Goal: Communication & Community: Share content

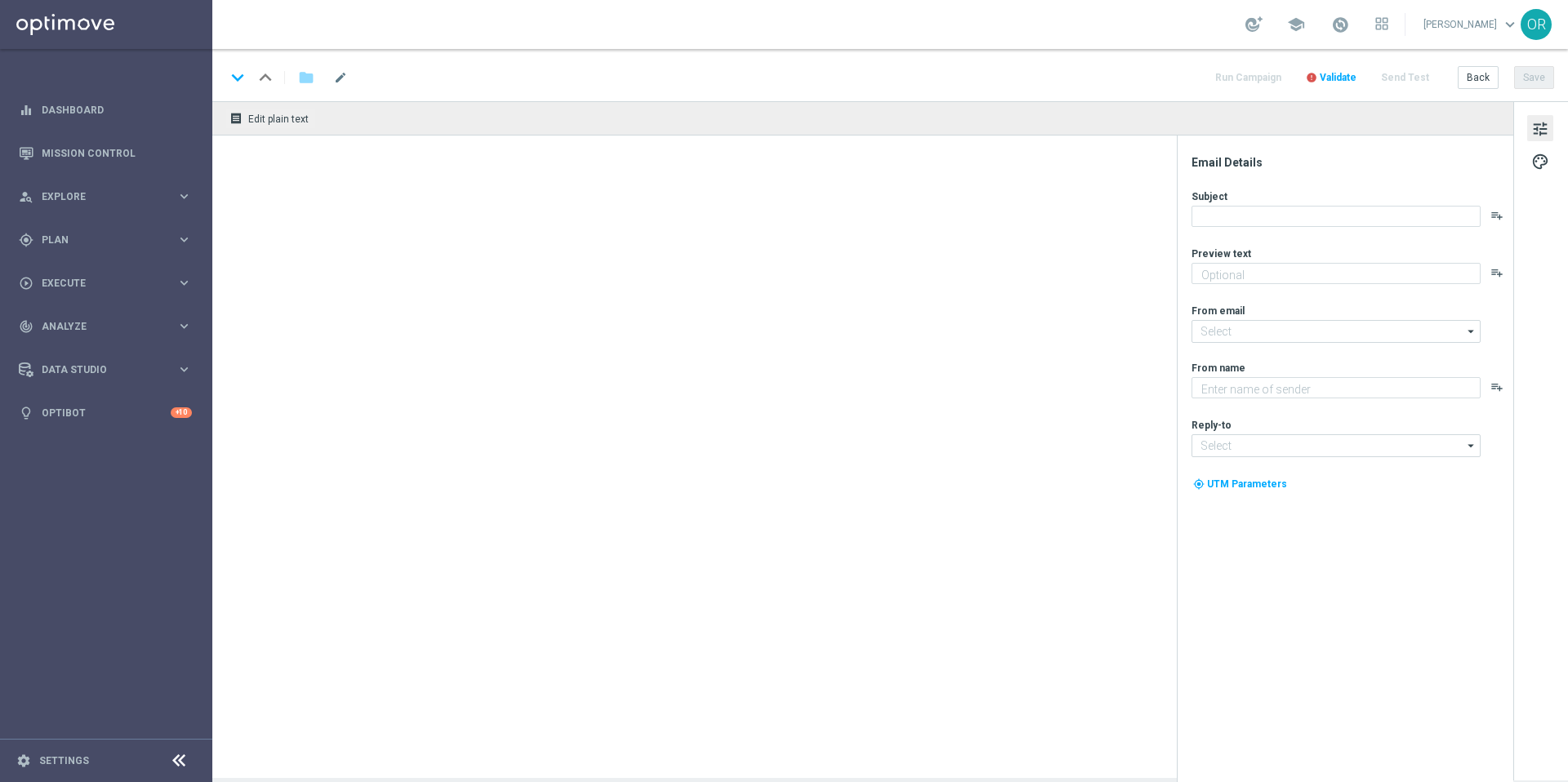
type textarea "Jetzt Abo aktivieren und keine Ziehung mehr verpassen"
type textarea "Lottoland"
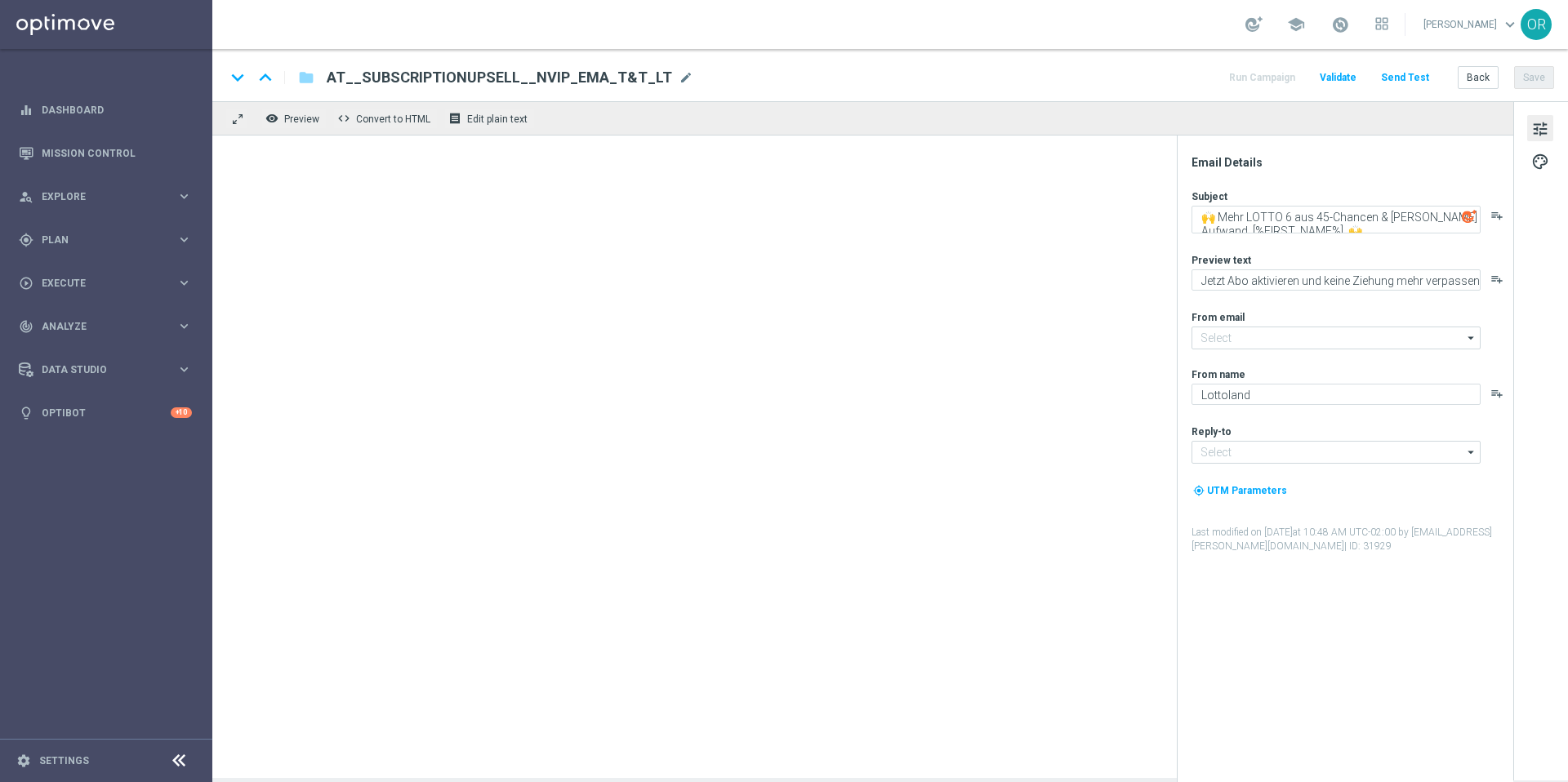
type input "[EMAIL_ADDRESS][DOMAIN_NAME]"
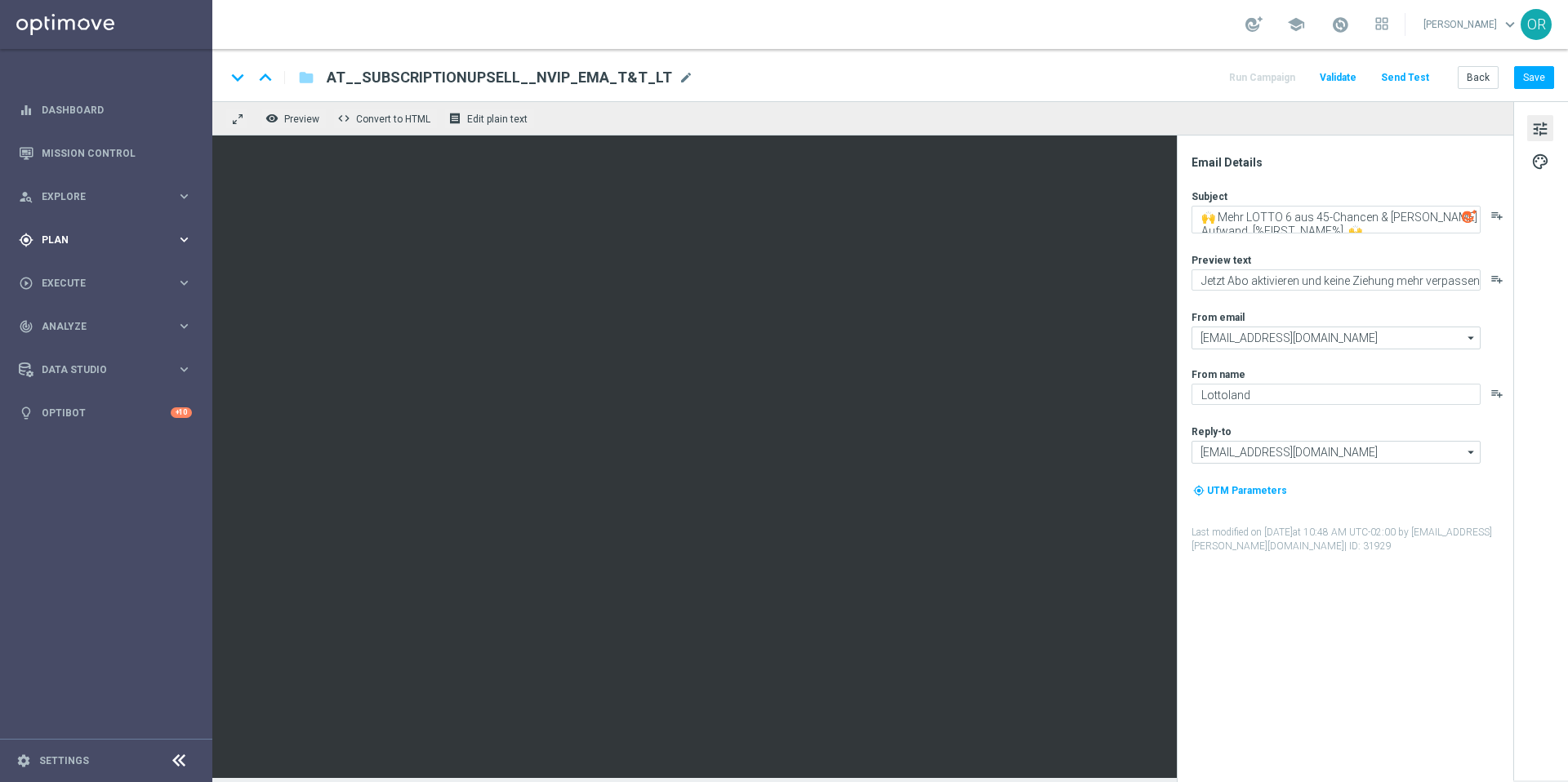
click at [78, 241] on span "Plan" at bounding box center [109, 240] width 135 height 10
click at [95, 321] on span "Templates" at bounding box center [102, 323] width 117 height 10
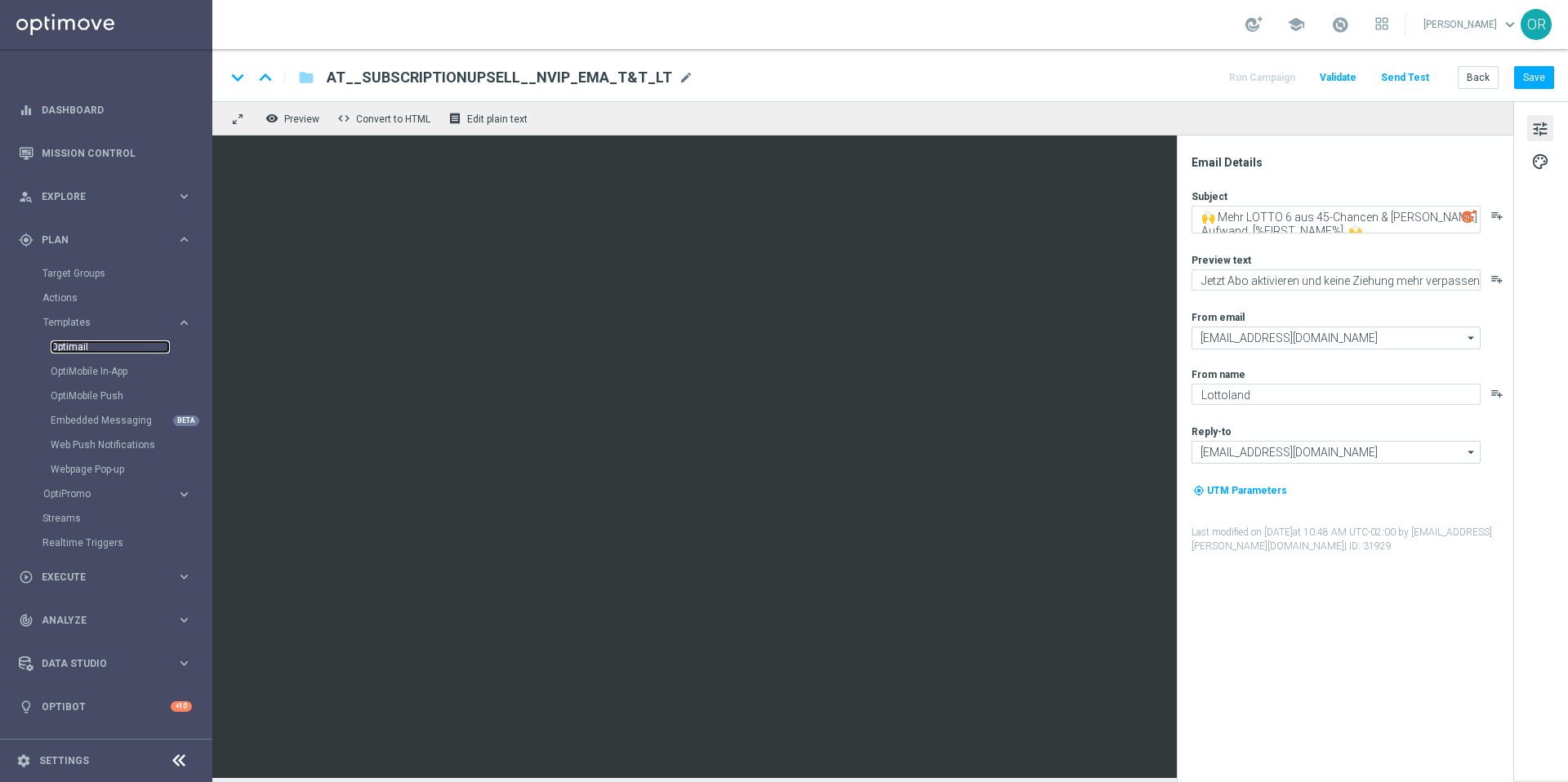
click at [86, 346] on link "Optimail" at bounding box center [110, 347] width 119 height 13
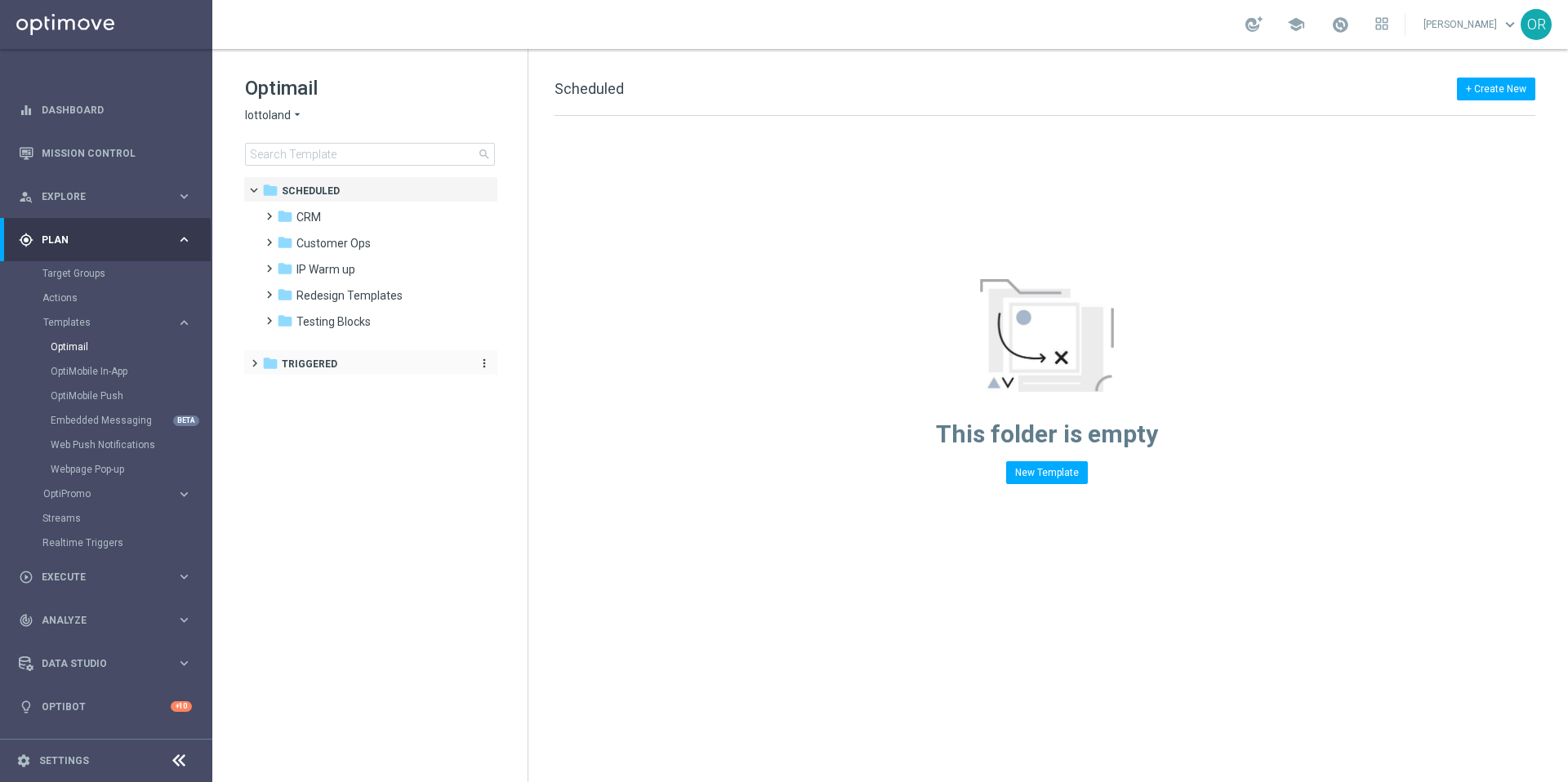
click at [331, 362] on span "Triggered" at bounding box center [309, 364] width 56 height 15
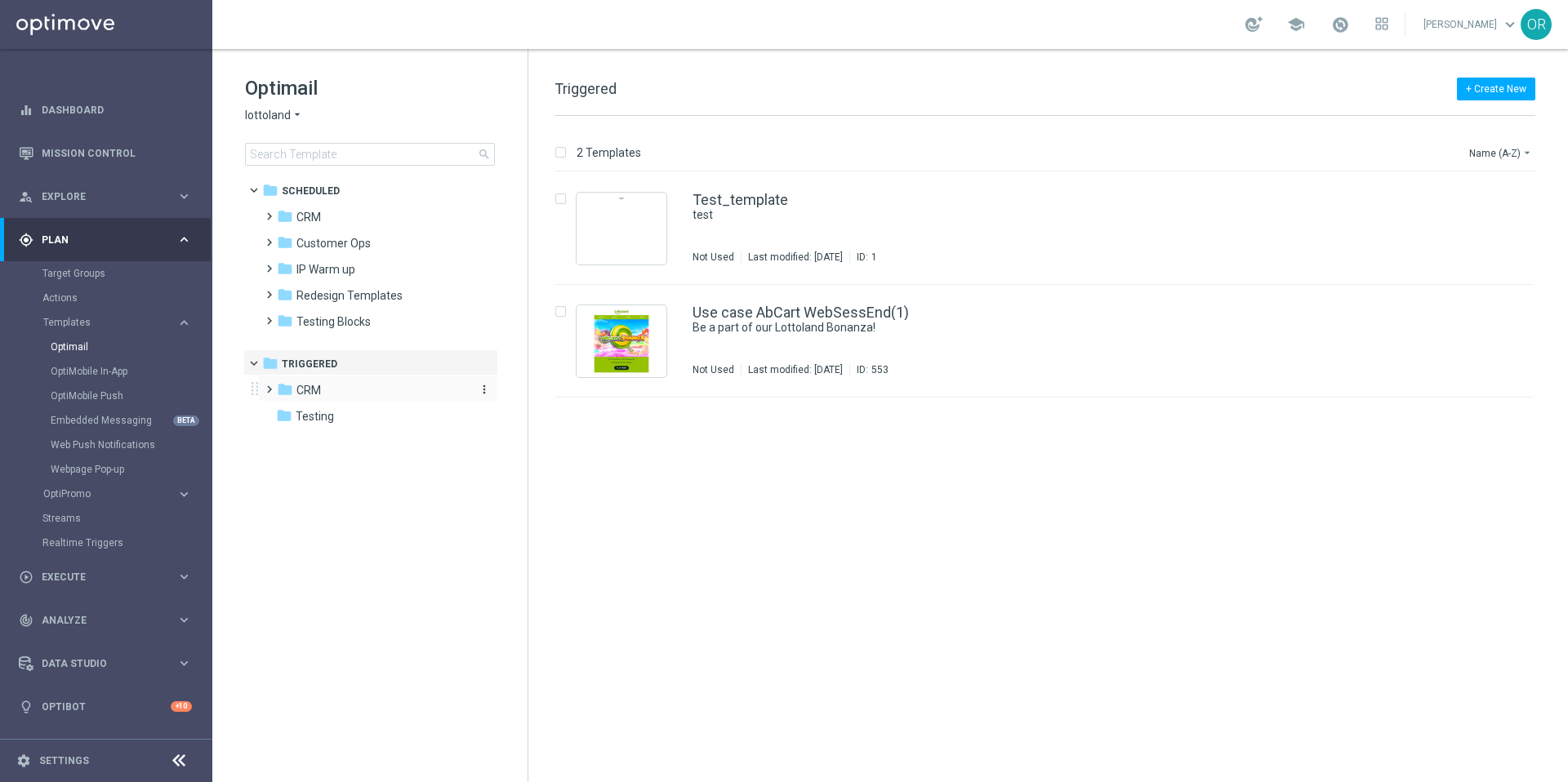
click at [335, 390] on div "folder CRM" at bounding box center [371, 391] width 188 height 19
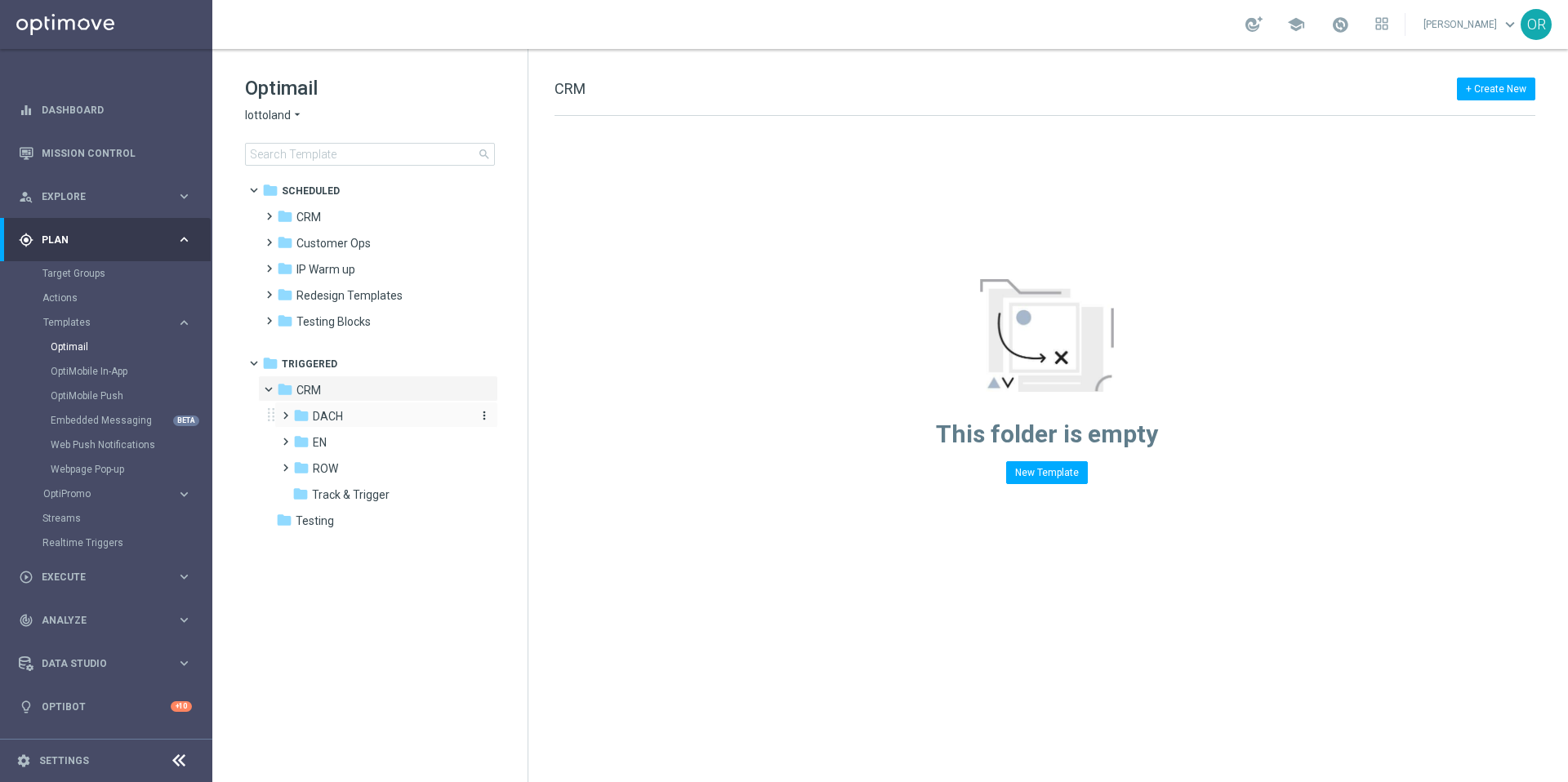
click at [346, 410] on div "folder DACH" at bounding box center [380, 416] width 174 height 19
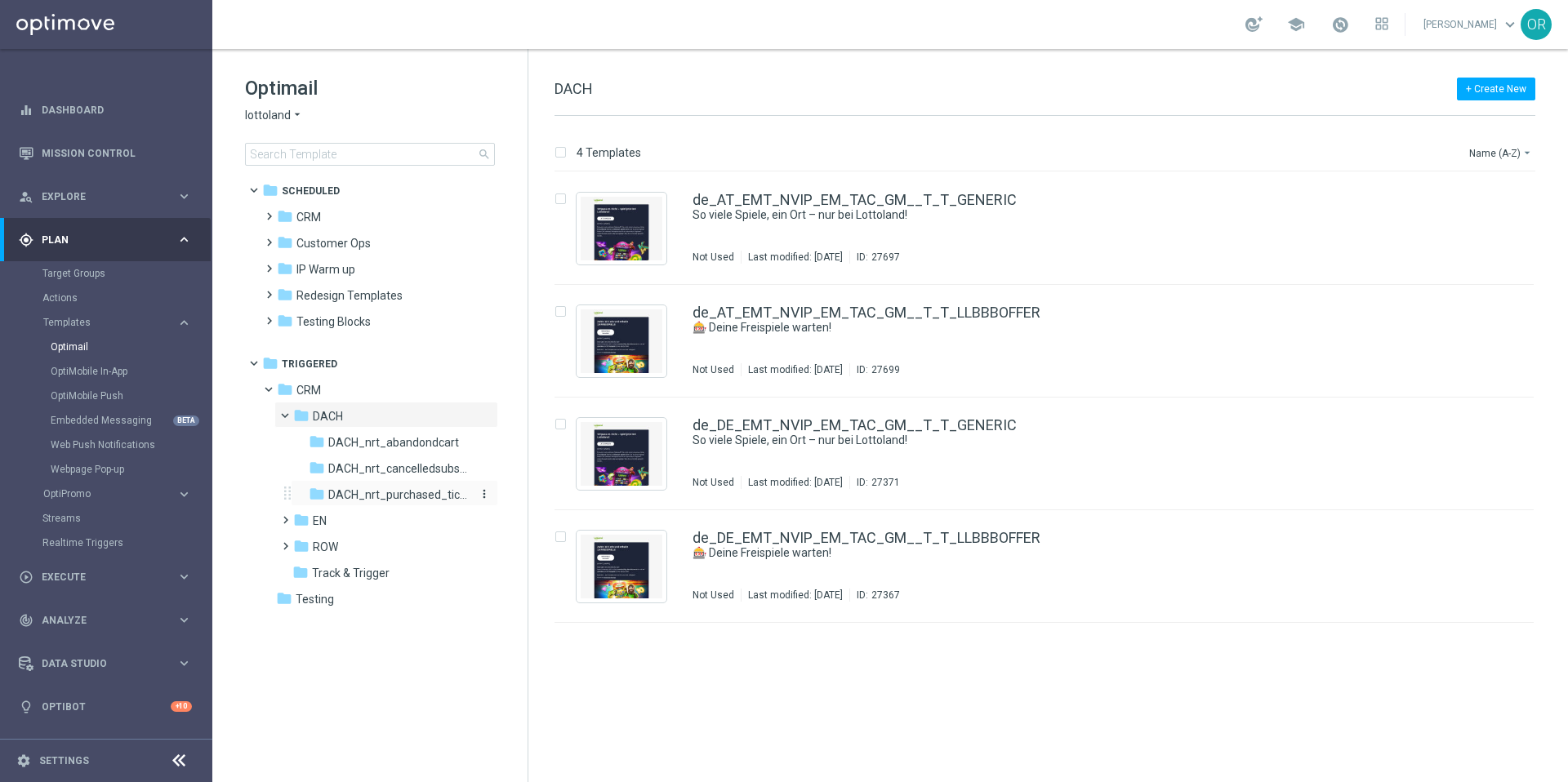
click at [409, 494] on span "DACH_nrt_purchased_tickets" at bounding box center [398, 495] width 141 height 15
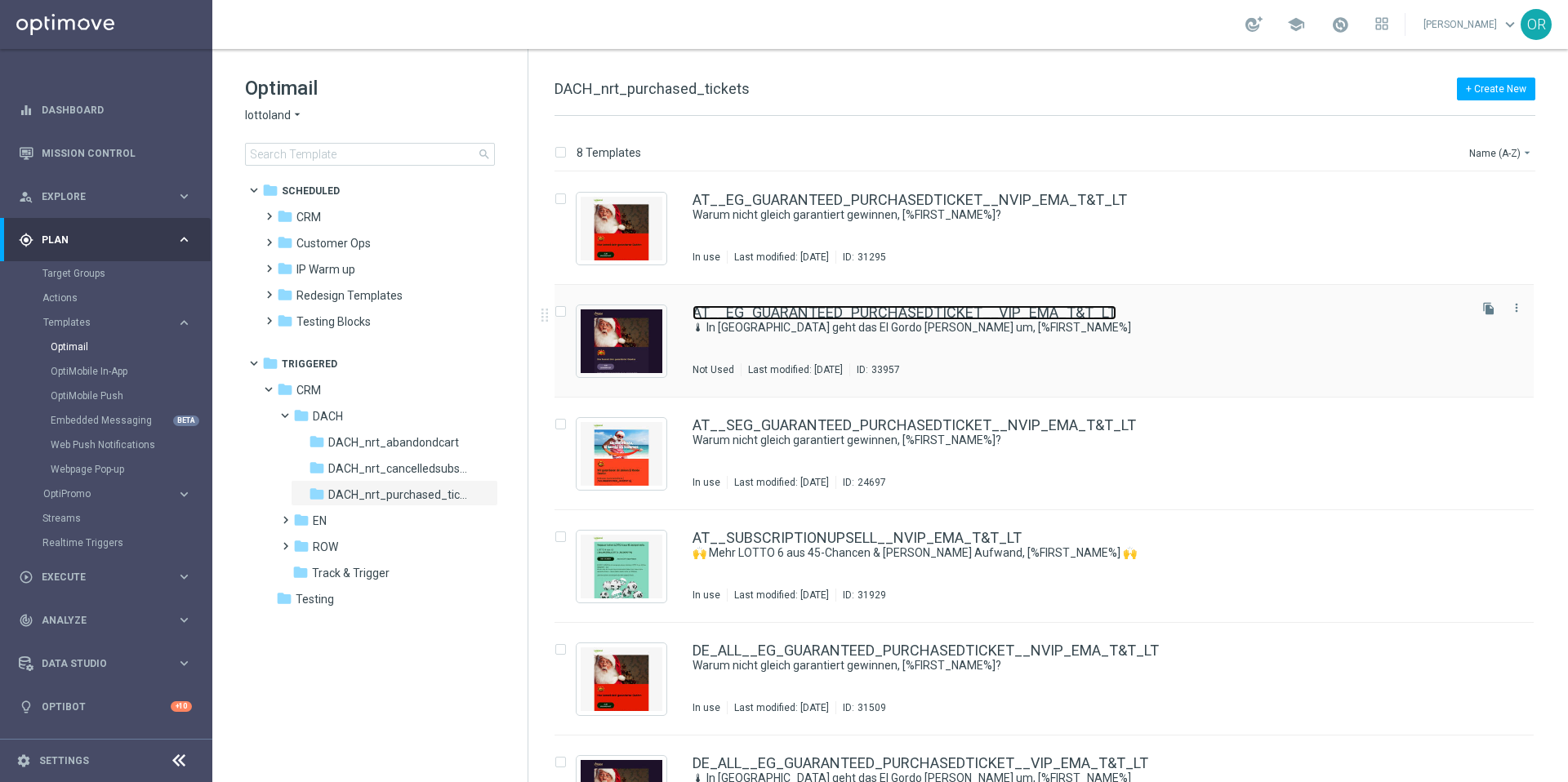
click at [1069, 307] on link "AT__EG_GUARANTEED_PURCHASEDTICKET__VIP_EMA_T&T_LT" at bounding box center [904, 312] width 423 height 15
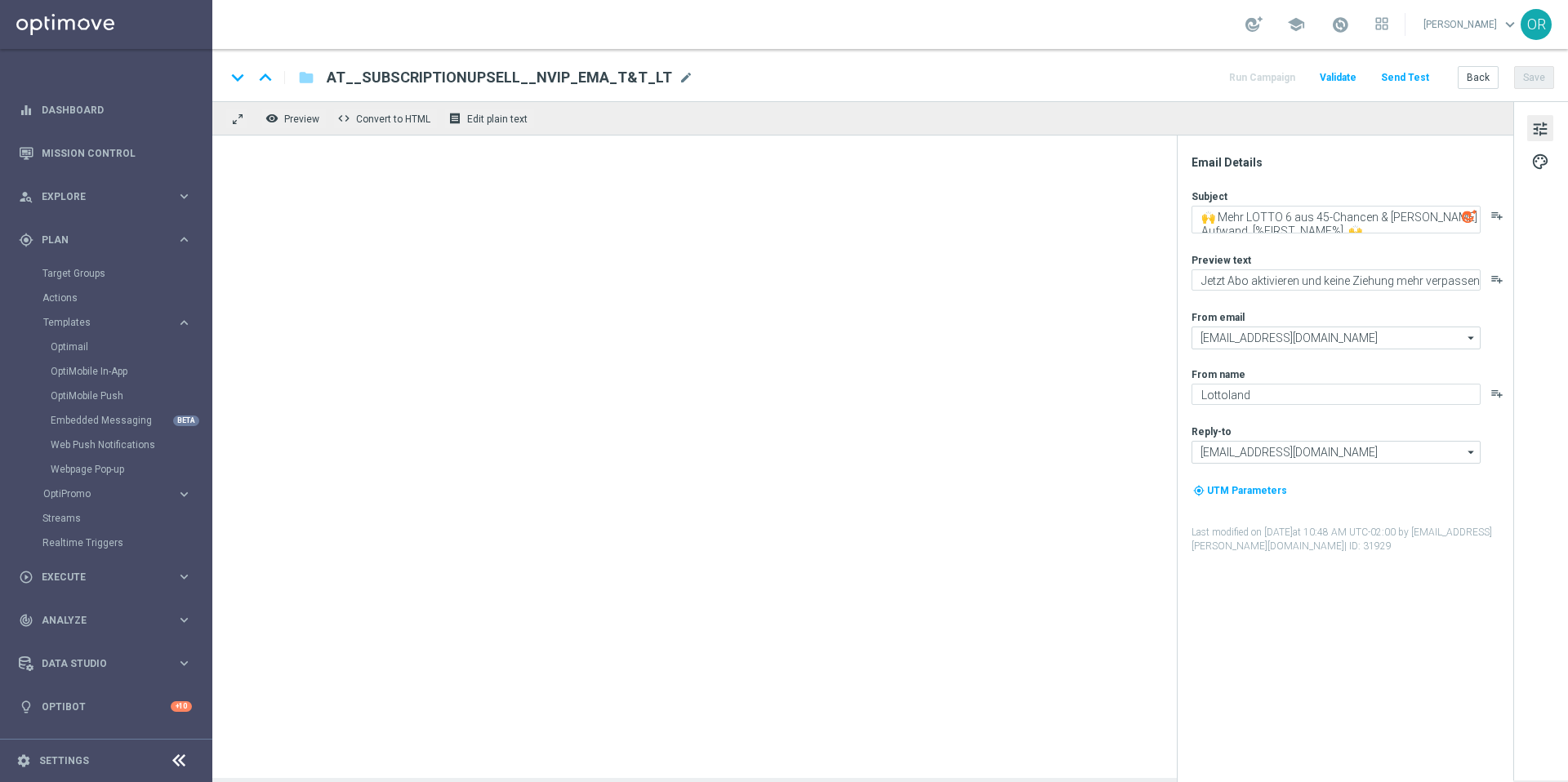
type input "AT__EG_GUARANTEED_PURCHASEDTICKET__VIP_EMA_T&T_LT"
type textarea "🌡 In [GEOGRAPHIC_DATA] geht das El Gordo [PERSON_NAME] um, [%FIRST_NAME%]"
type textarea "Hol dir jetzt deinen Frühbucher-Gutschein für El Gordo!"
type textarea "Millionaires' Club"
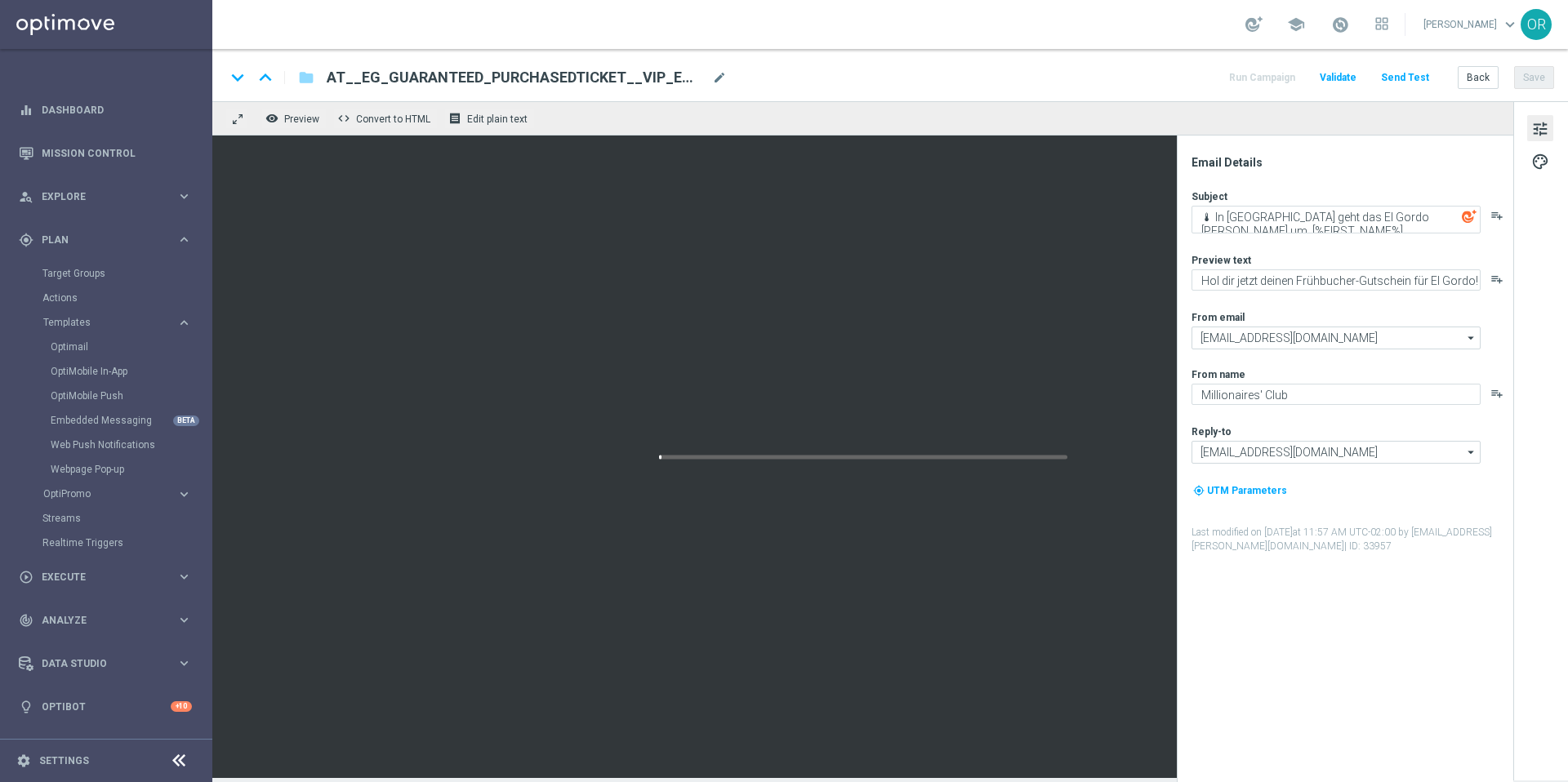
click at [630, 80] on span "AT__EG_GUARANTEED_PURCHASEDTICKET__VIP_EMA_T&T_LT" at bounding box center [516, 78] width 379 height 20
click at [630, 80] on input "AT__EG_GUARANTEED_PURCHASEDTICKET__VIP_EMA_T&T_LT" at bounding box center [530, 77] width 405 height 21
click at [307, 79] on icon "folder" at bounding box center [306, 78] width 16 height 20
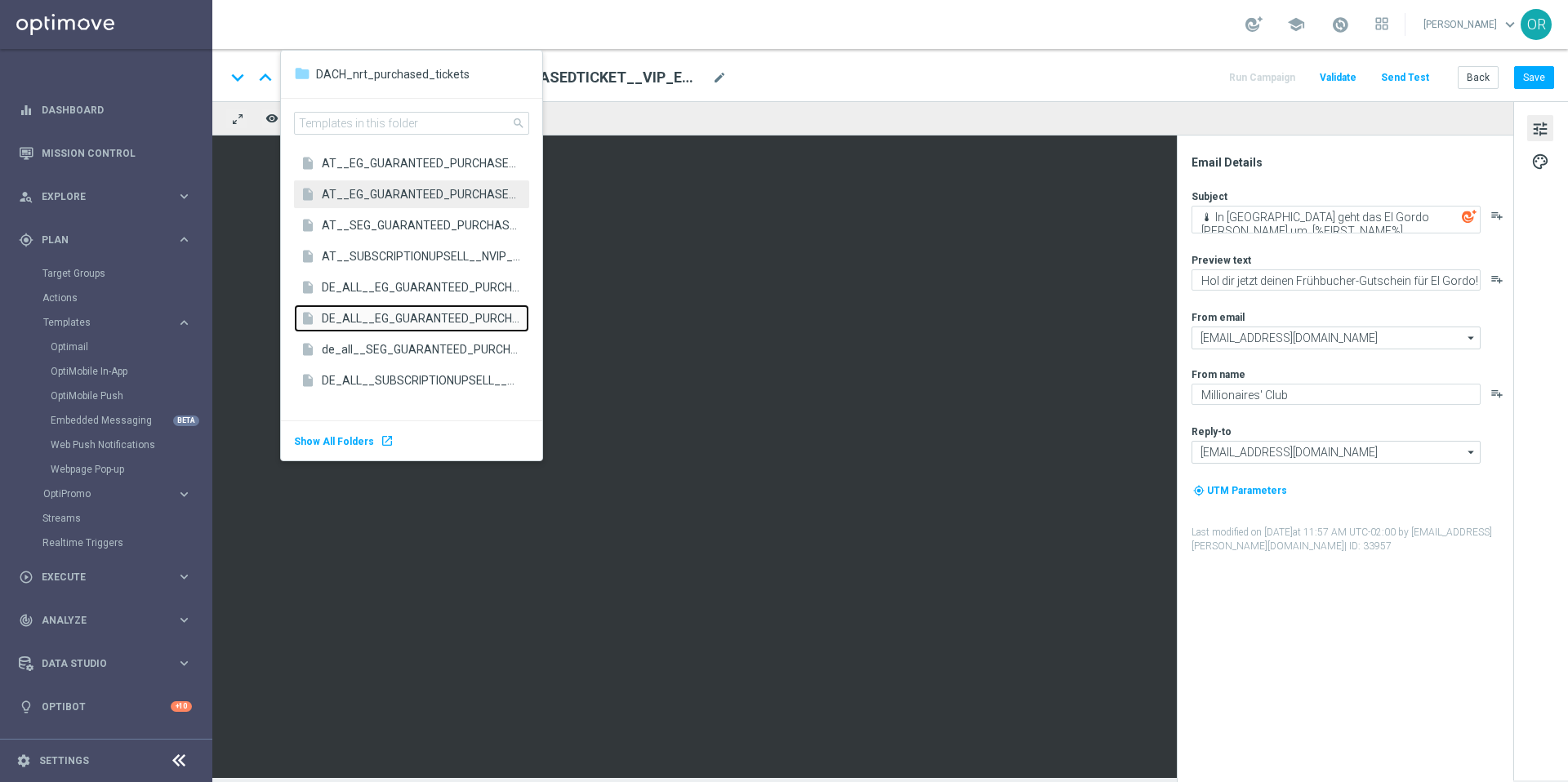
click at [394, 317] on span "DE_ALL__EG_GUARANTEED_PURCHASEDTICKET__VIP_EMA_T&T_LT" at bounding box center [421, 318] width 199 height 16
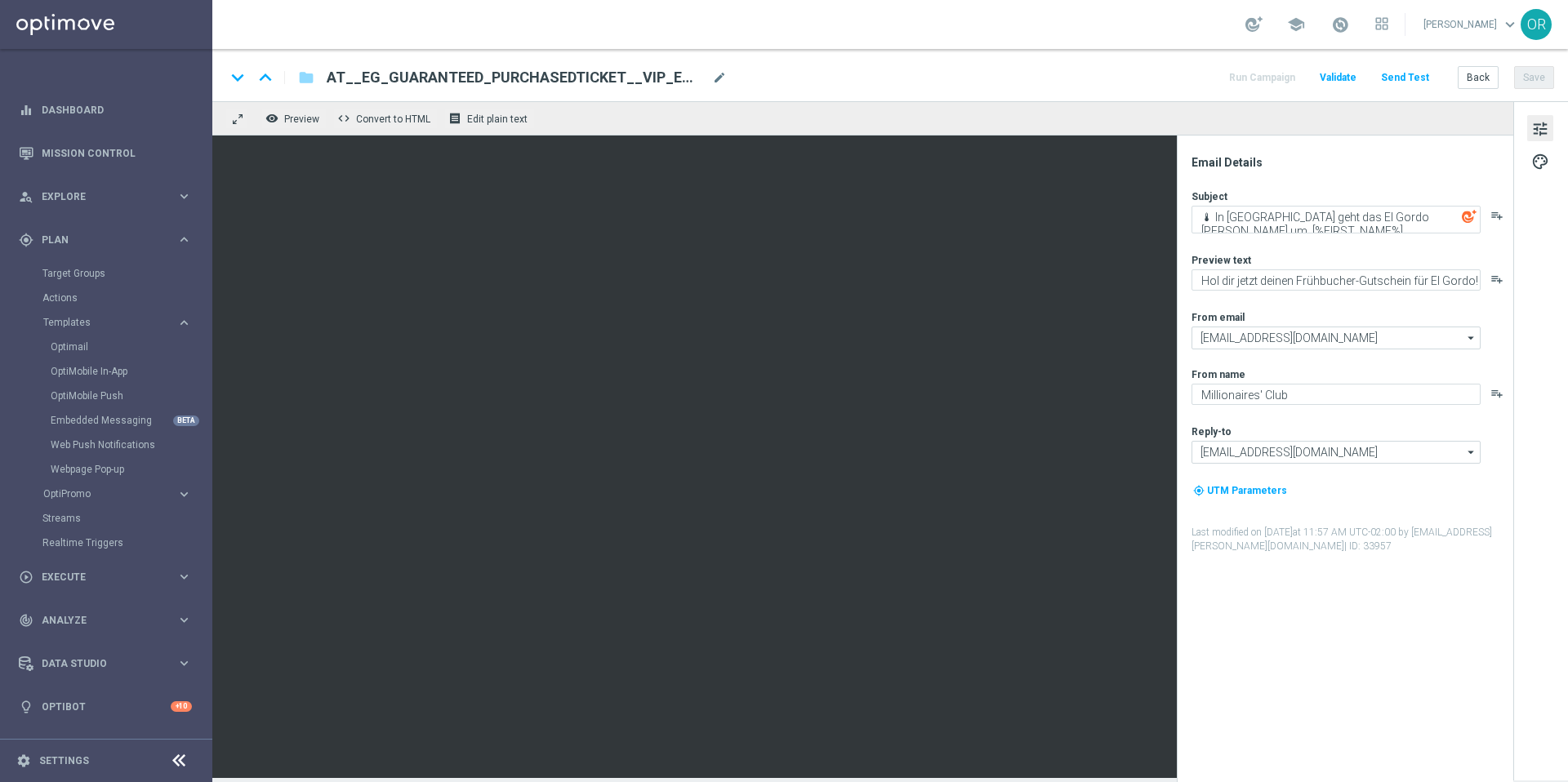
type input "[EMAIL_ADDRESS][DOMAIN_NAME]"
click at [535, 80] on span "DE_ALL__EG_GUARANTEED_PURCHASEDTICKET__VIP_EMA_T&T_LT" at bounding box center [516, 78] width 379 height 20
click at [535, 80] on input "DE_ALL__EG_GUARANTEED_PURCHASEDTICKET__VIP_EMA_T&T_LT" at bounding box center [530, 77] width 405 height 21
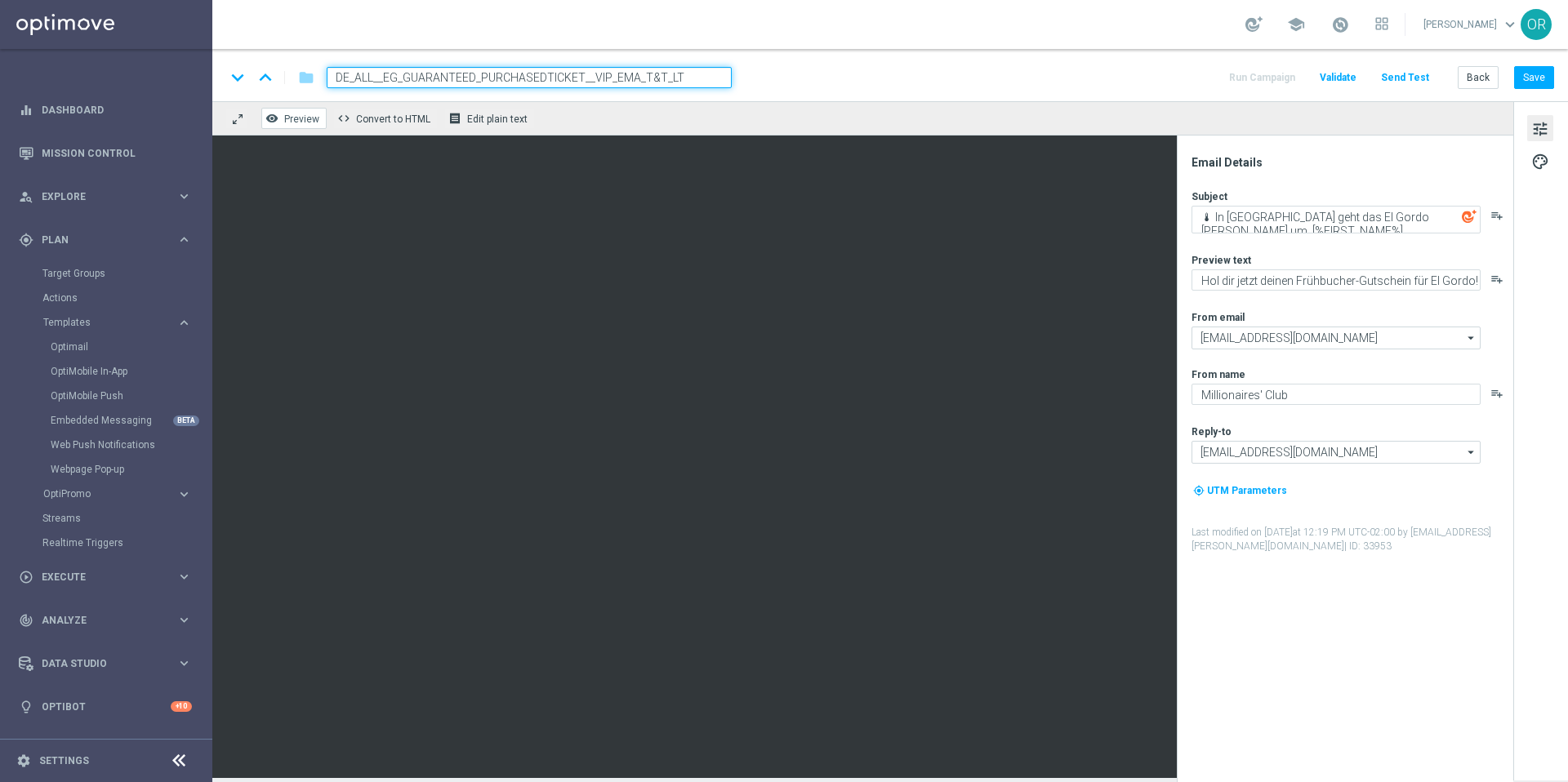
click at [299, 122] on span "Preview" at bounding box center [301, 119] width 35 height 12
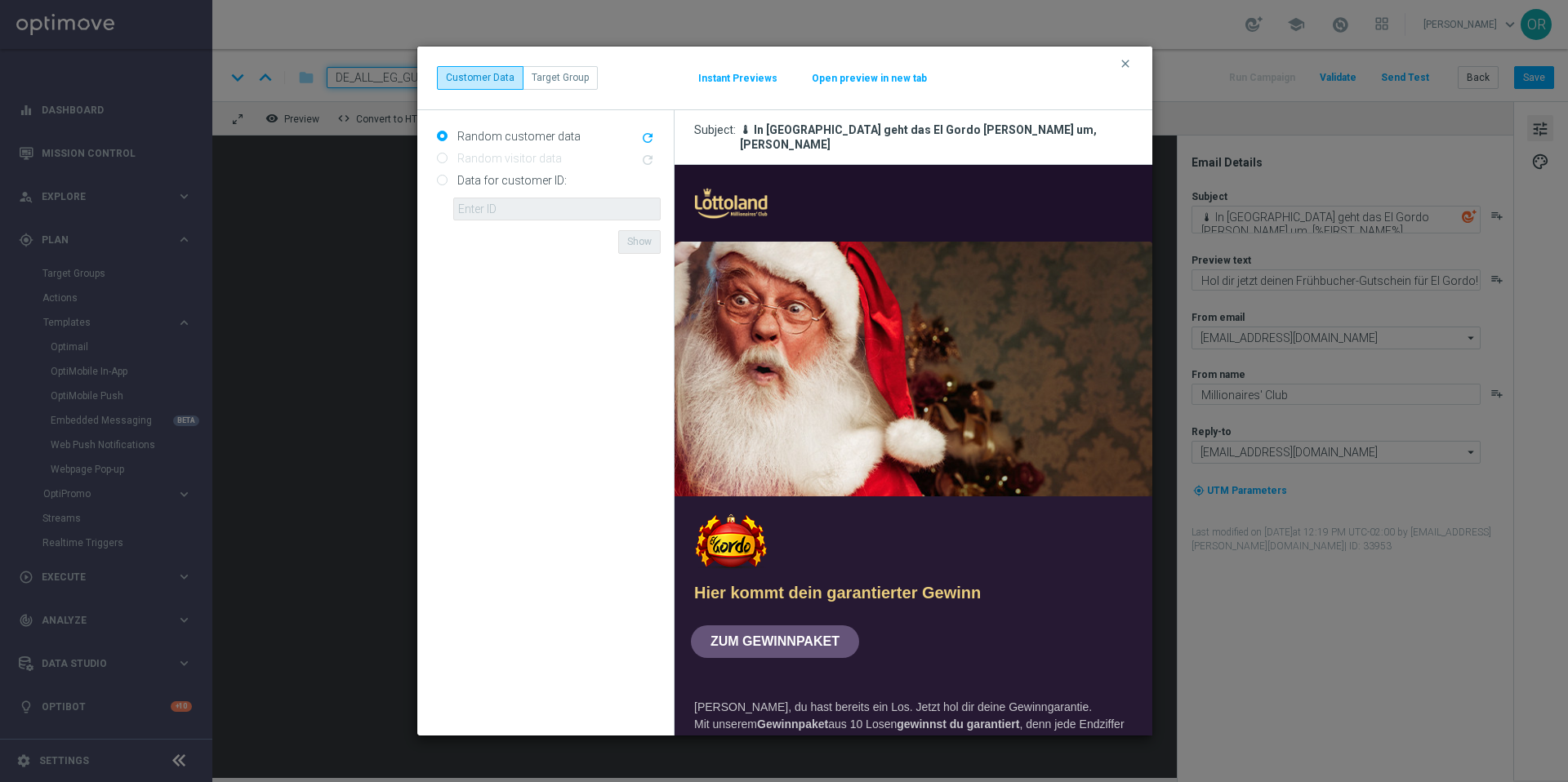
click at [859, 82] on button "Open preview in new tab" at bounding box center [869, 78] width 117 height 13
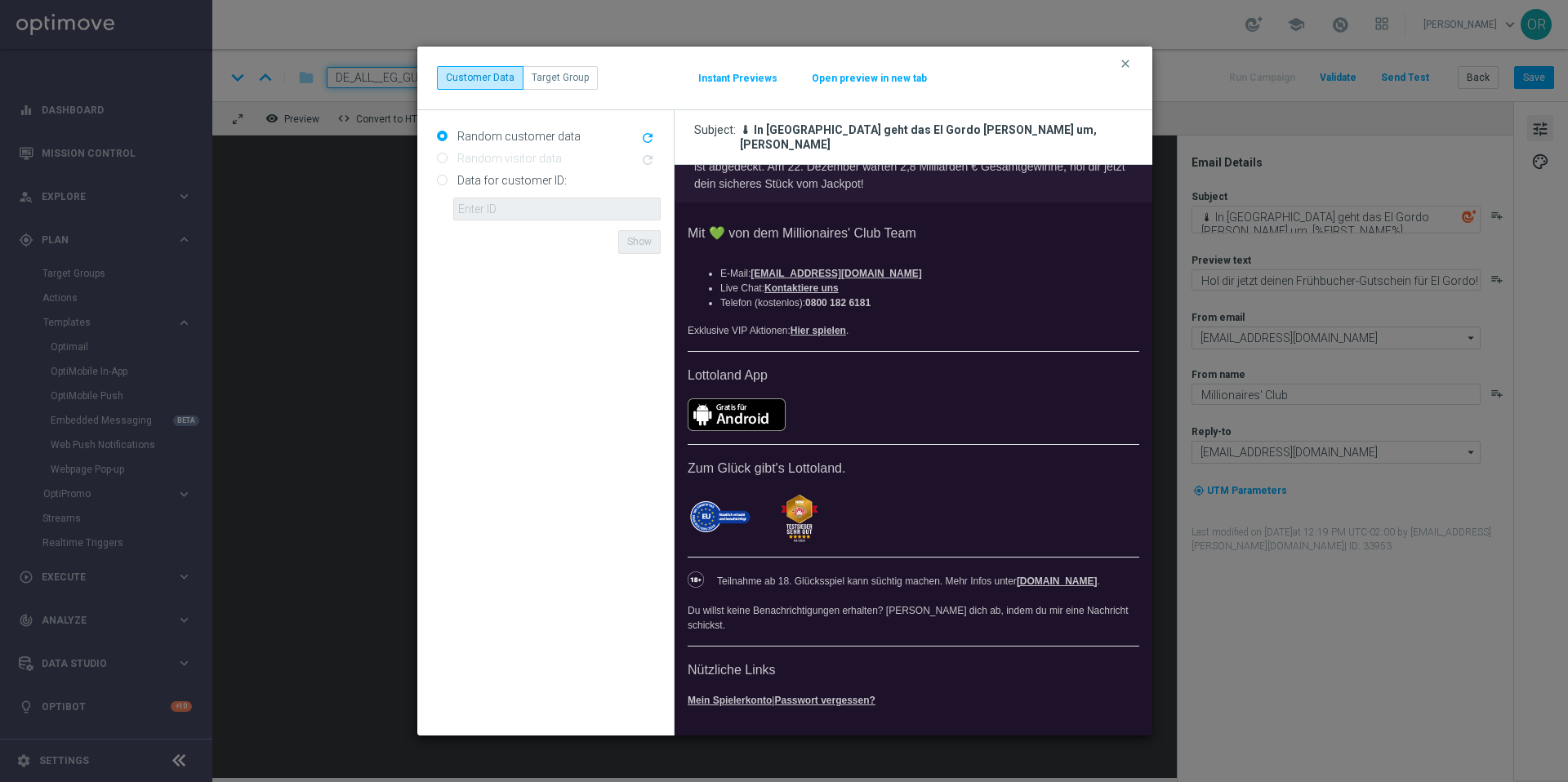
scroll to position [586, 0]
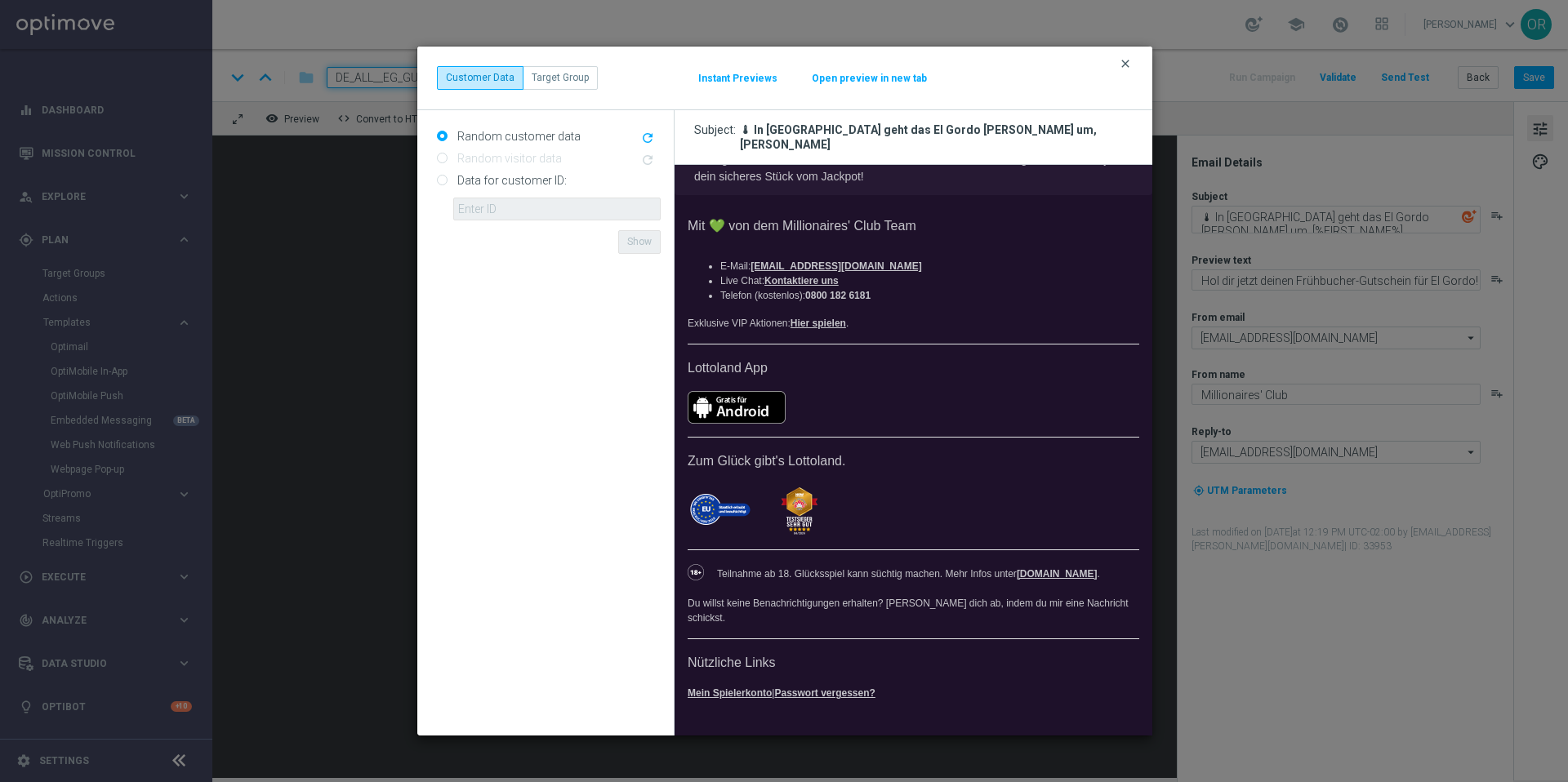
click at [1127, 64] on icon "clear" at bounding box center [1125, 64] width 13 height 13
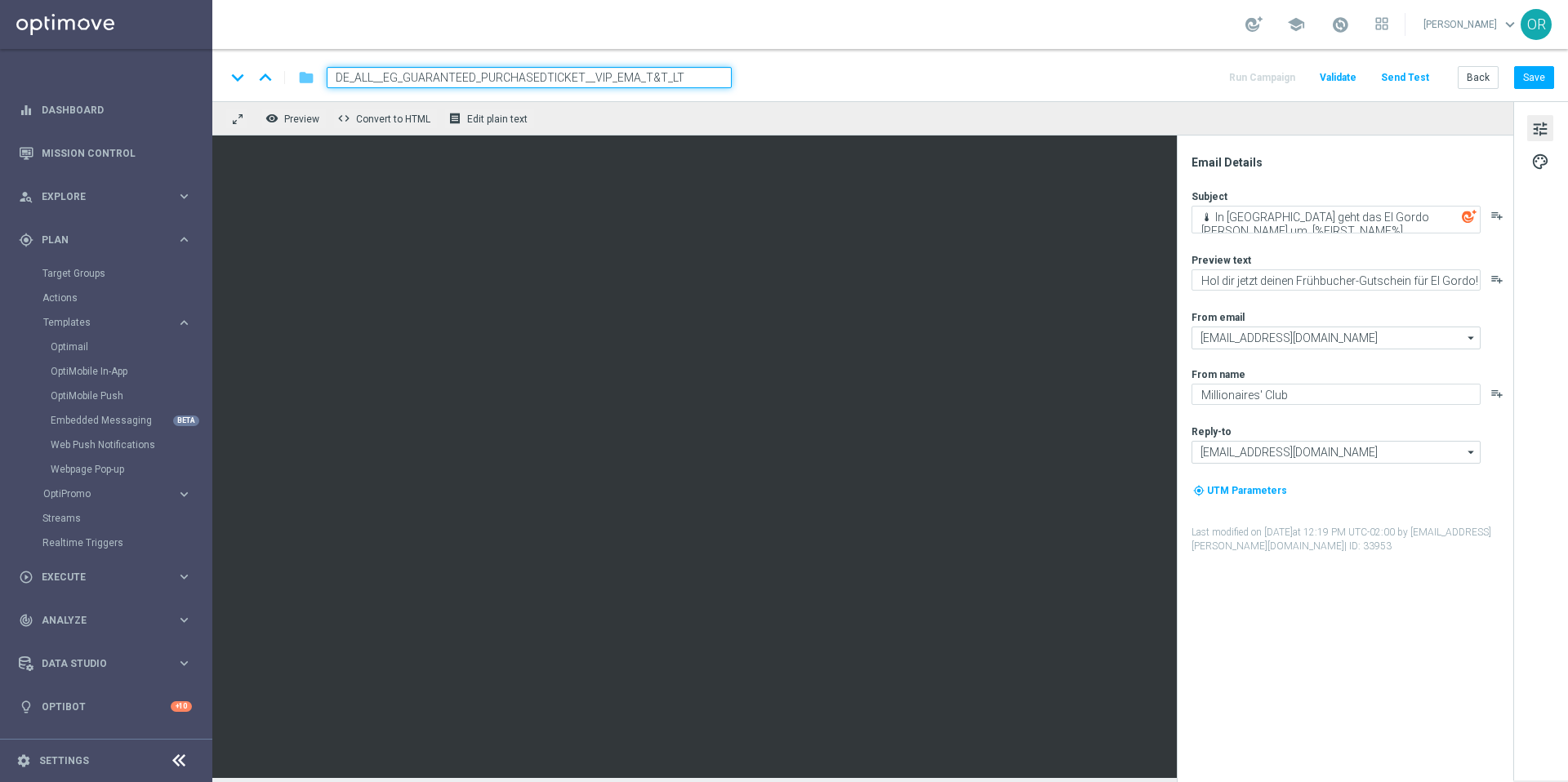
click at [305, 76] on icon "folder" at bounding box center [306, 78] width 16 height 20
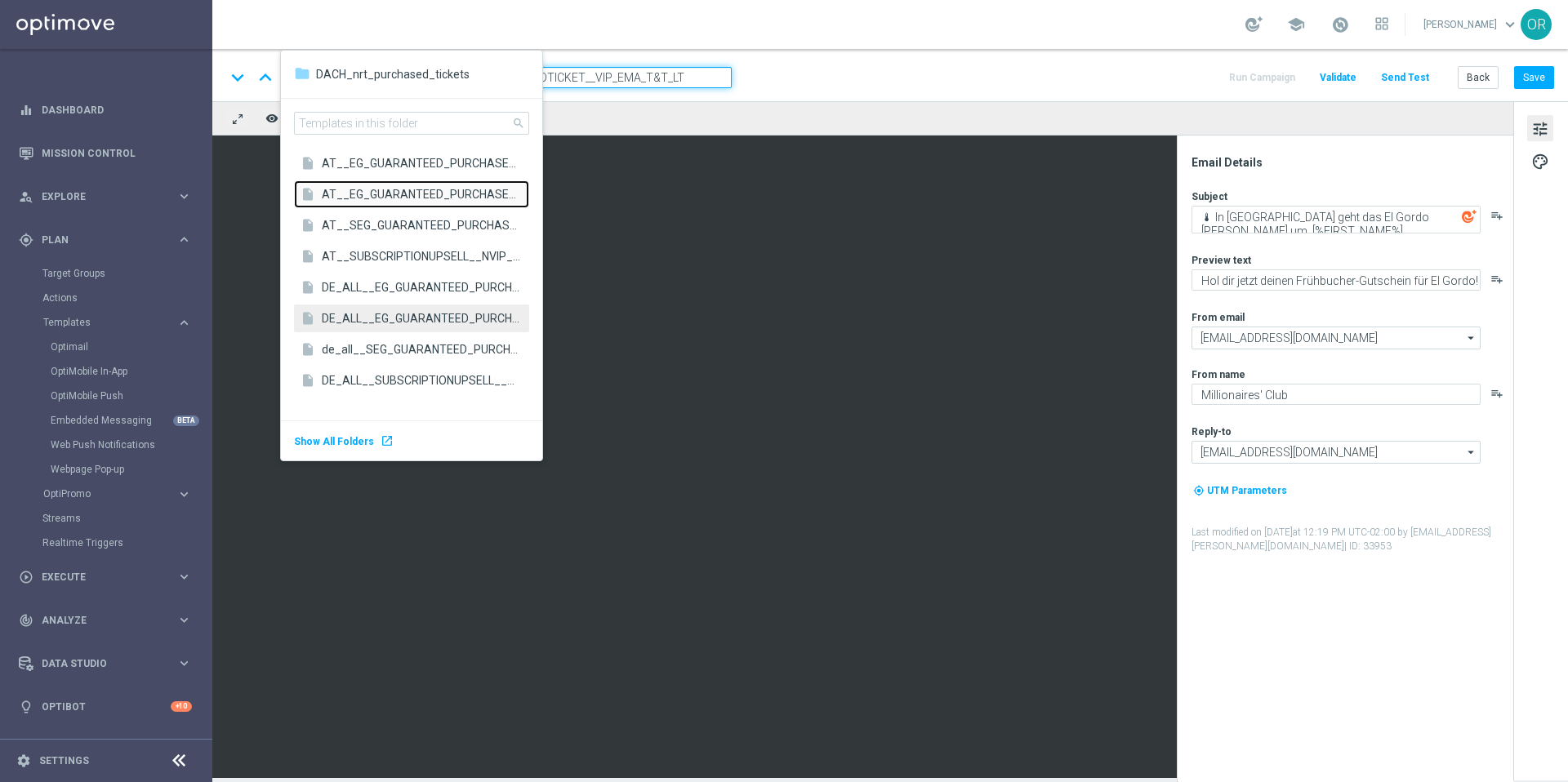
click at [393, 195] on span "AT__EG_GUARANTEED_PURCHASEDTICKET__VIP_EMA_T&T_LT" at bounding box center [421, 194] width 199 height 16
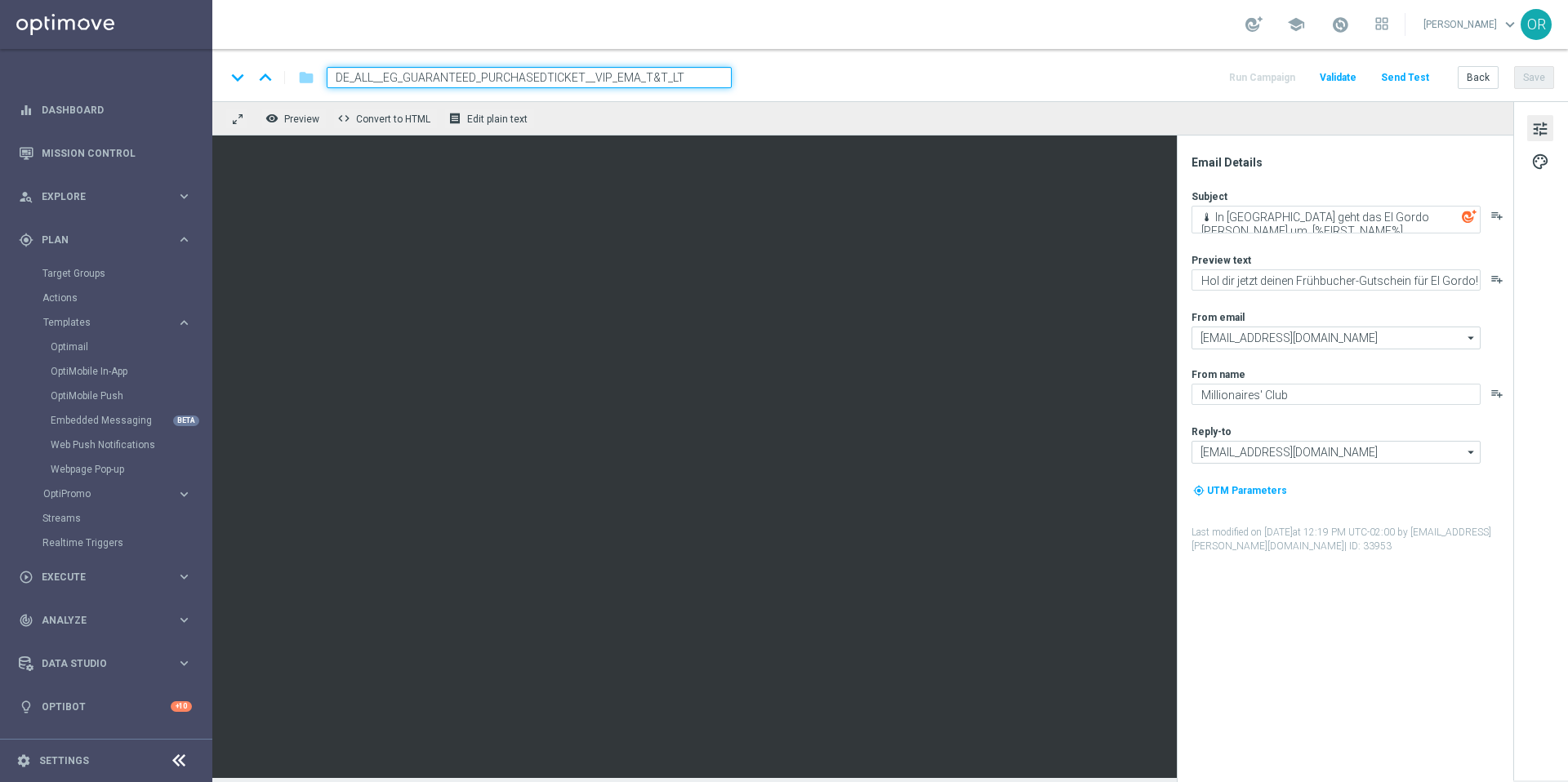
type input "AT__EG_GUARANTEED_PURCHASEDTICKET__VIP_EMA_T&T_LT"
type input "[EMAIL_ADDRESS][DOMAIN_NAME]"
click at [86, 111] on link "Dashboard" at bounding box center [116, 110] width 150 height 44
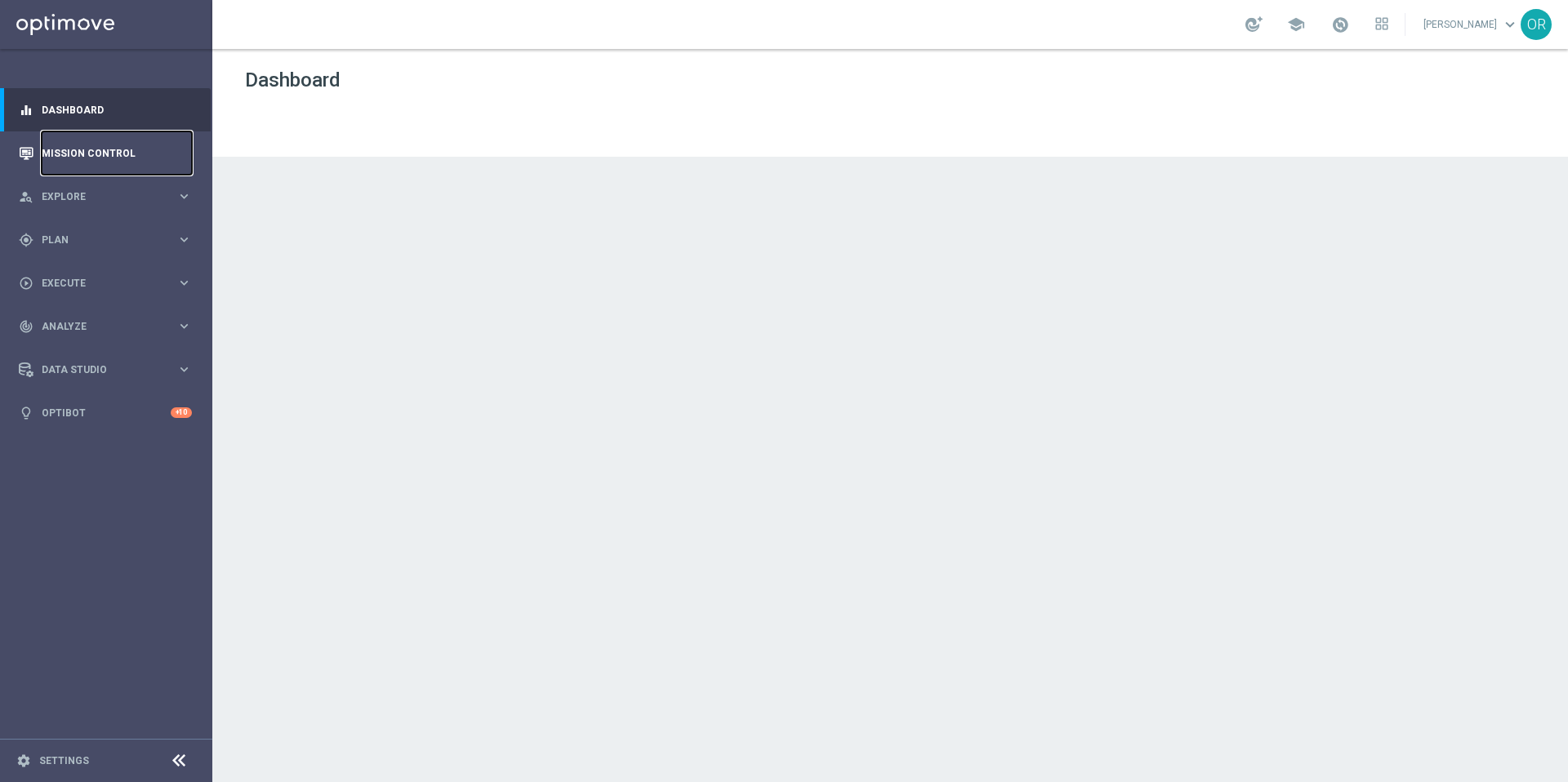
click at [89, 144] on link "Mission Control" at bounding box center [116, 153] width 150 height 44
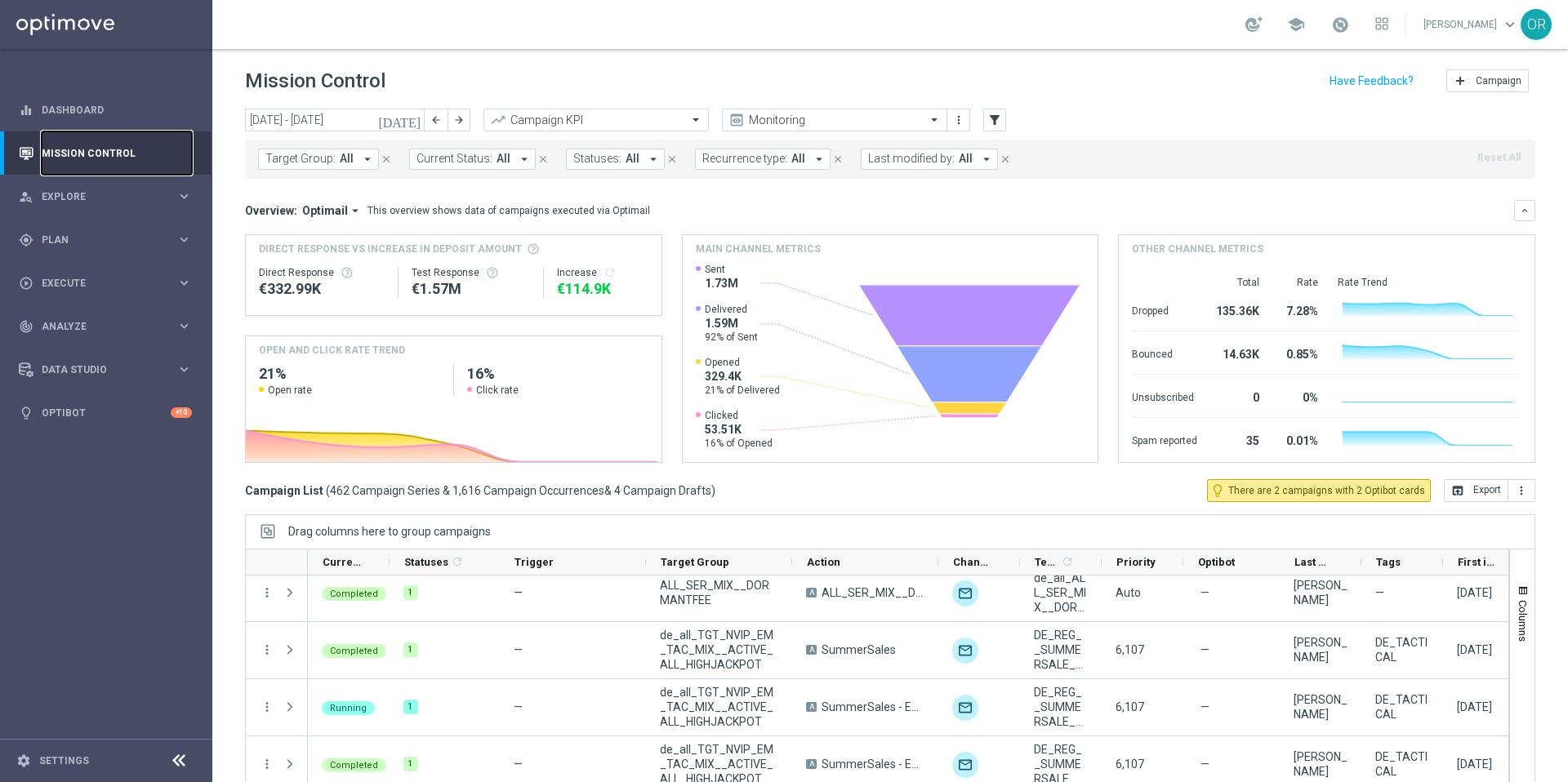
scroll to position [525, 0]
click at [111, 247] on div "gps_fixed Plan keyboard_arrow_right" at bounding box center [105, 239] width 211 height 44
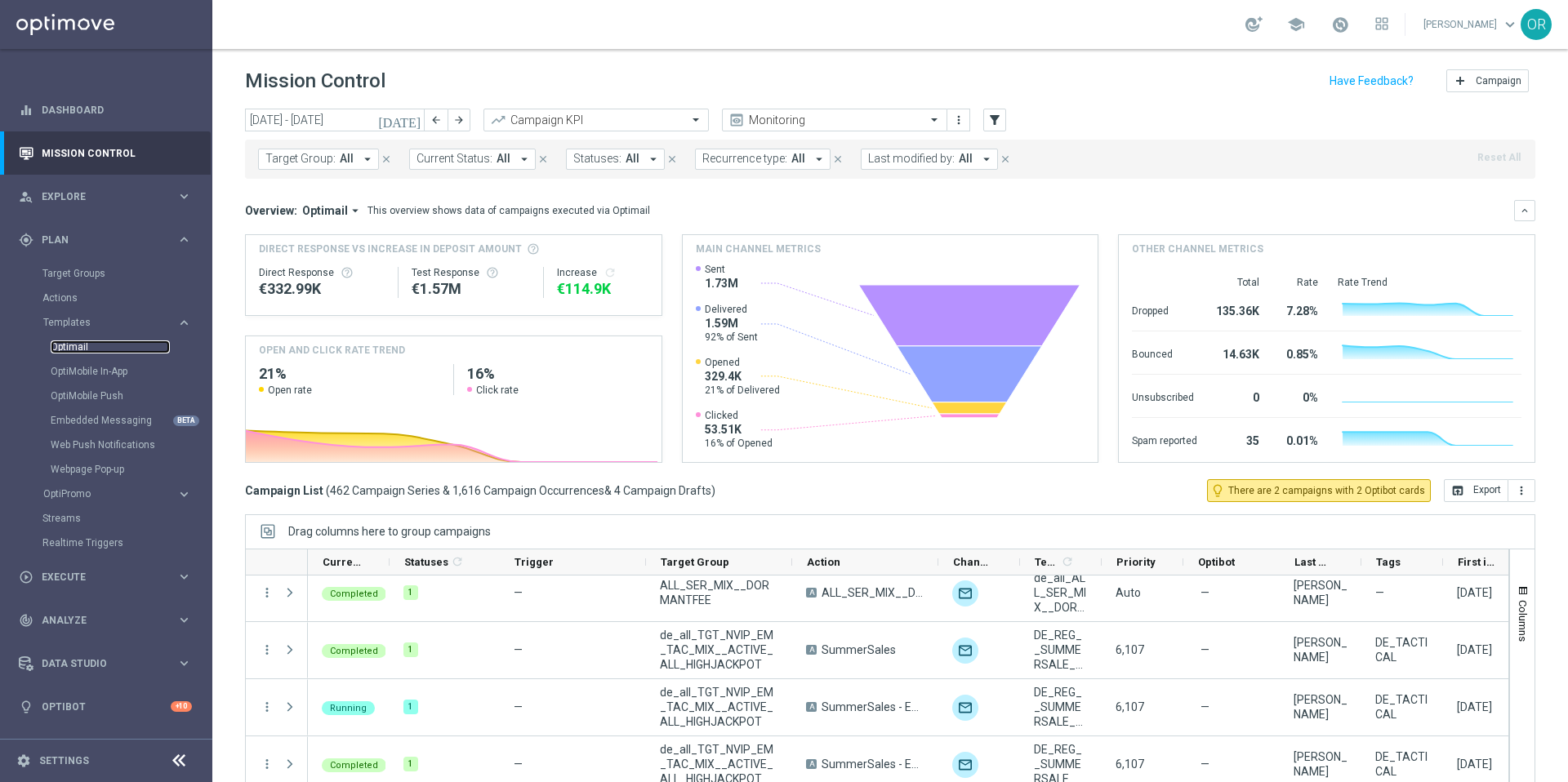
click at [99, 345] on link "Optimail" at bounding box center [110, 347] width 119 height 13
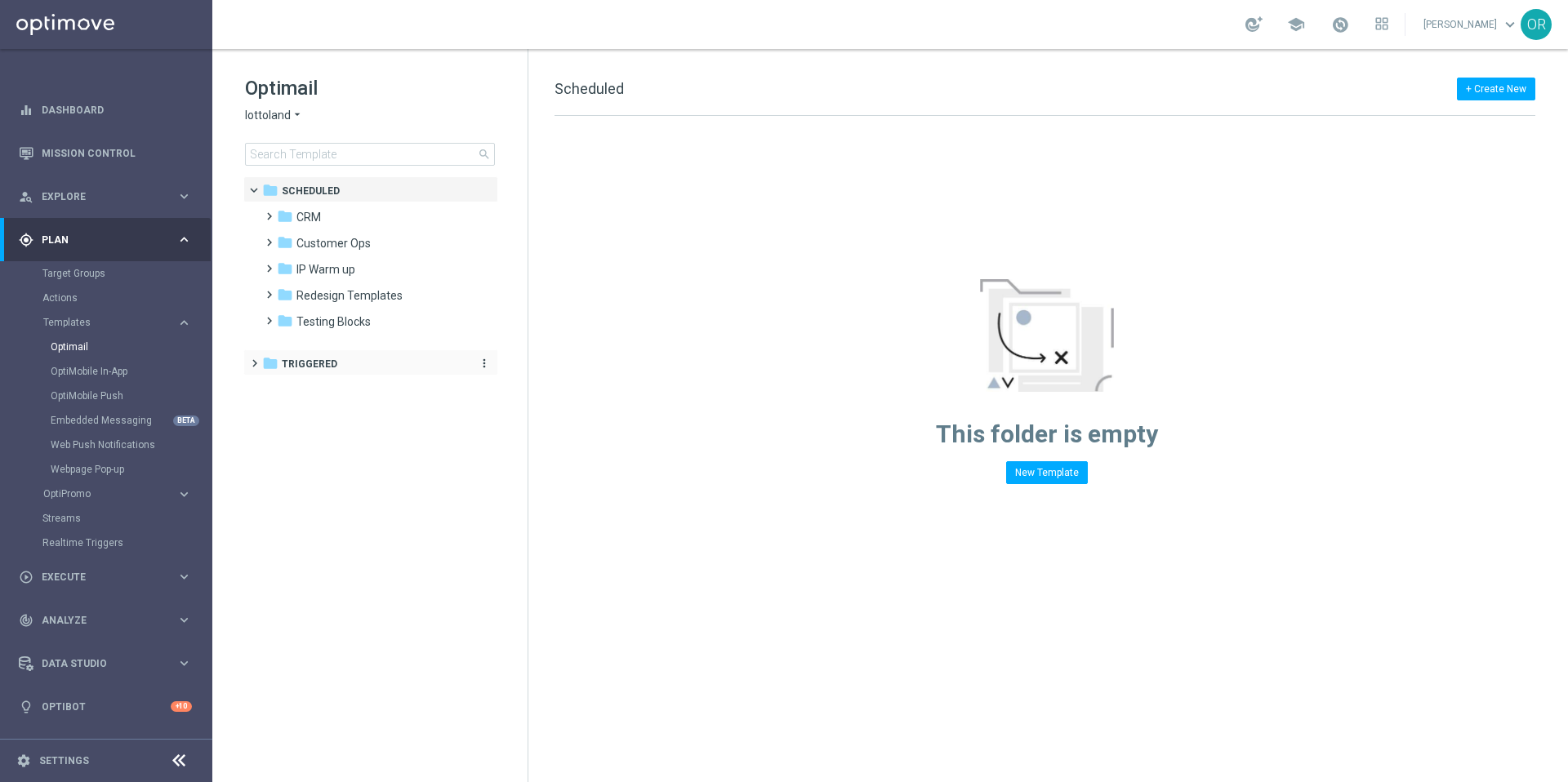
click at [332, 366] on span "Triggered" at bounding box center [309, 364] width 56 height 15
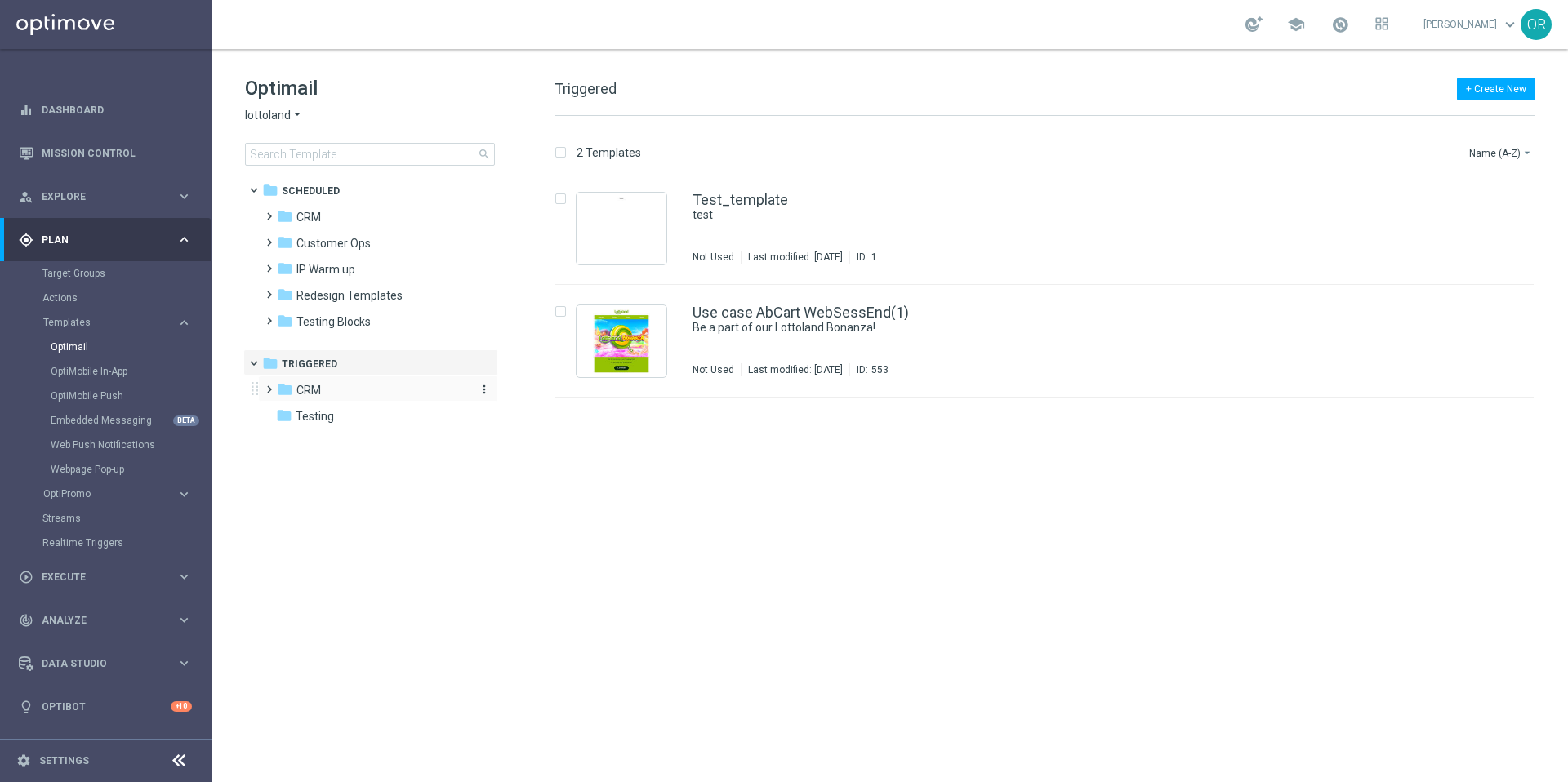
click at [341, 398] on div "folder CRM" at bounding box center [371, 391] width 188 height 19
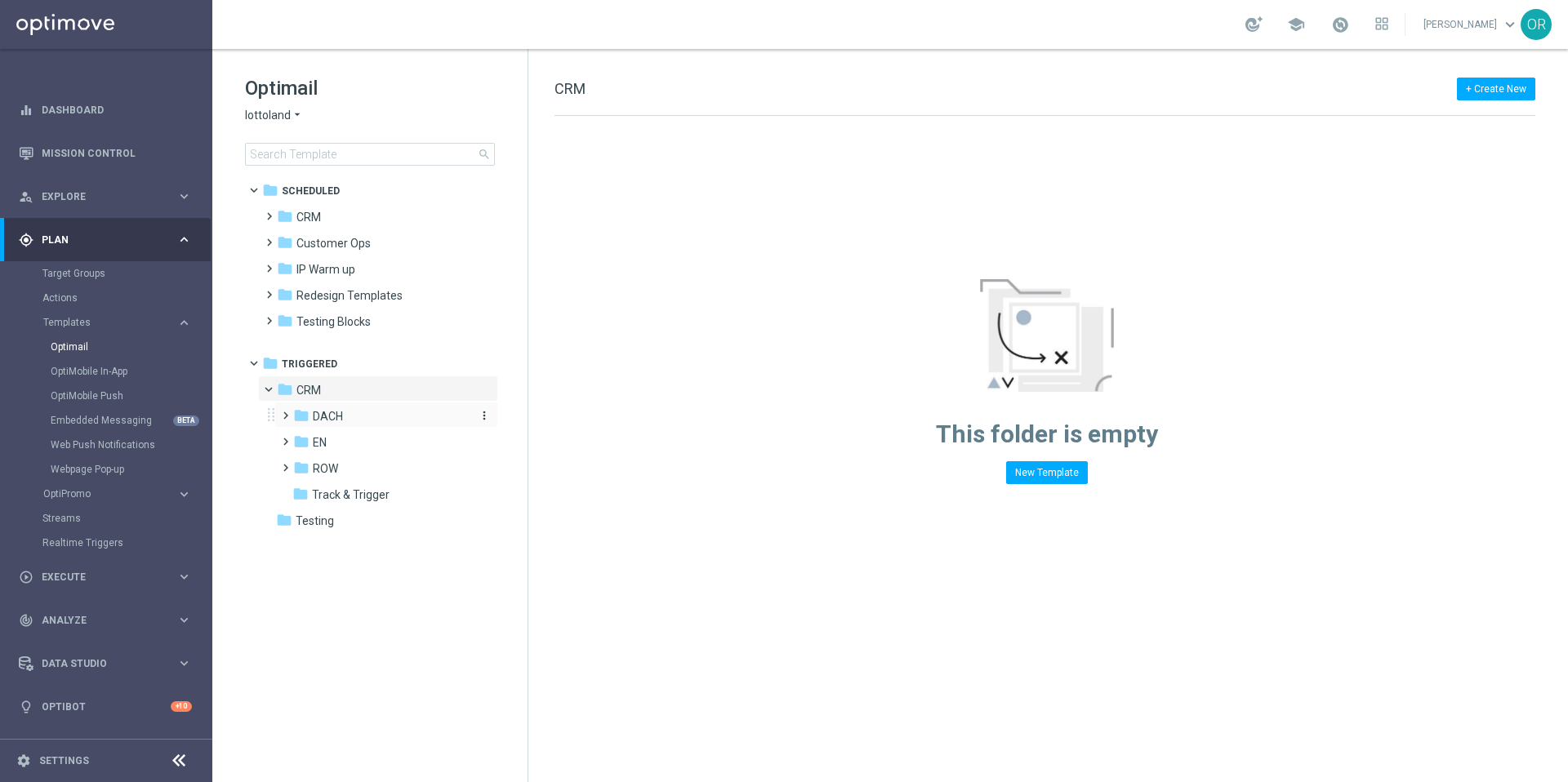
click at [347, 424] on div "folder DACH" at bounding box center [380, 416] width 174 height 19
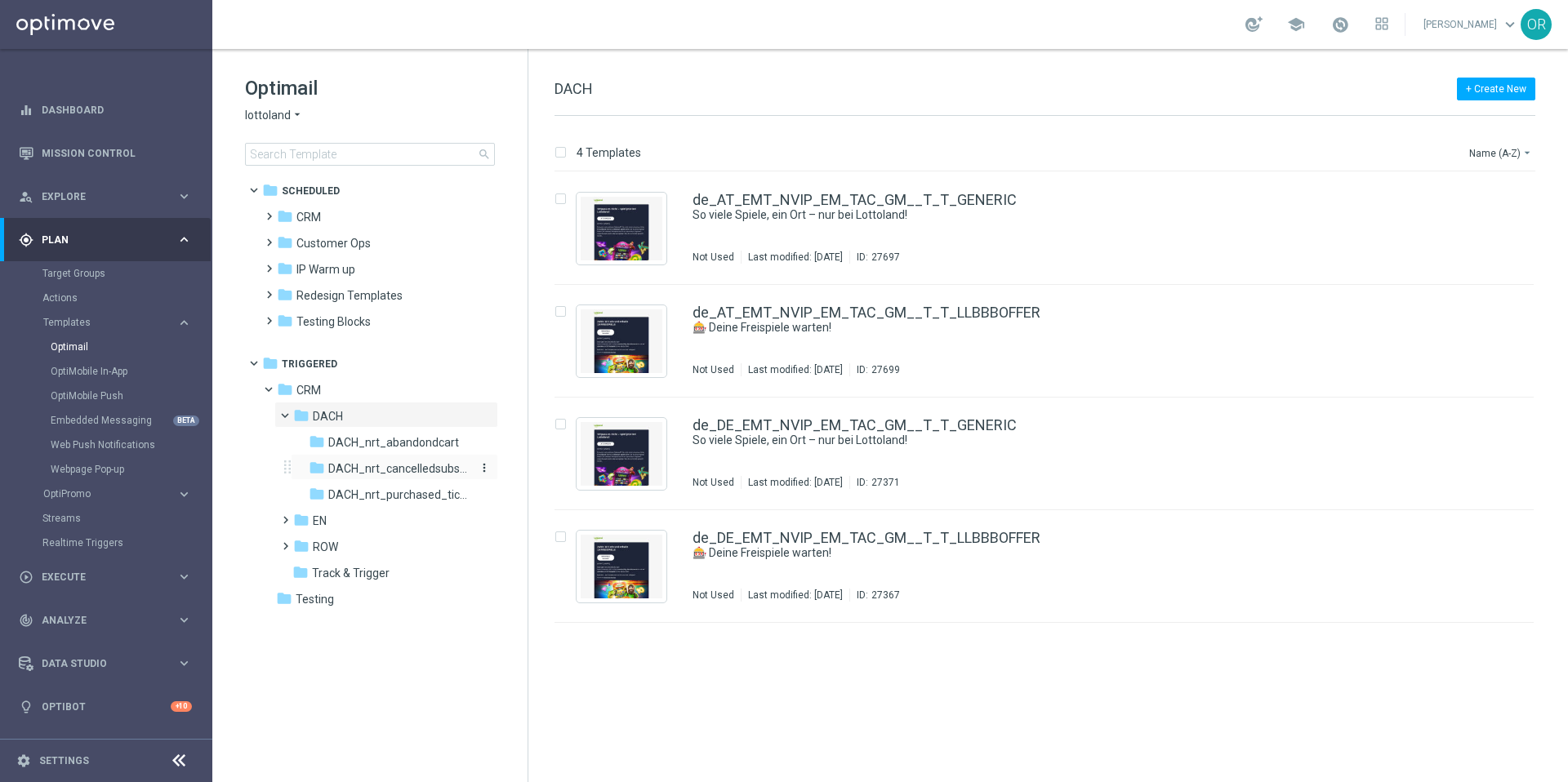
click at [405, 468] on span "DACH_nrt_cancelledsubscription" at bounding box center [398, 468] width 141 height 15
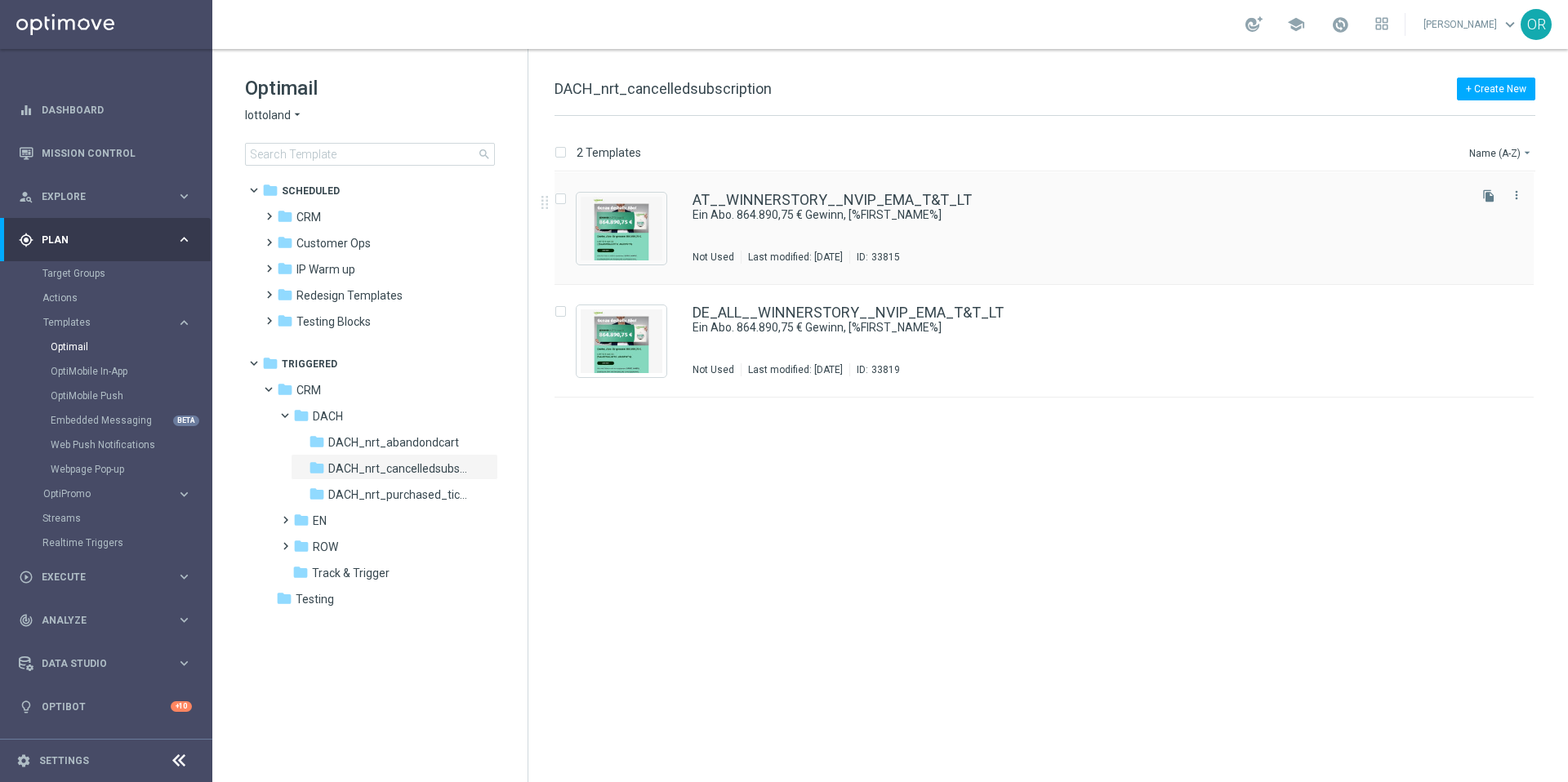
click at [1006, 205] on div "AT__WINNERSTORY__NVIP_EMA_T&T_LT" at bounding box center [1078, 200] width 772 height 15
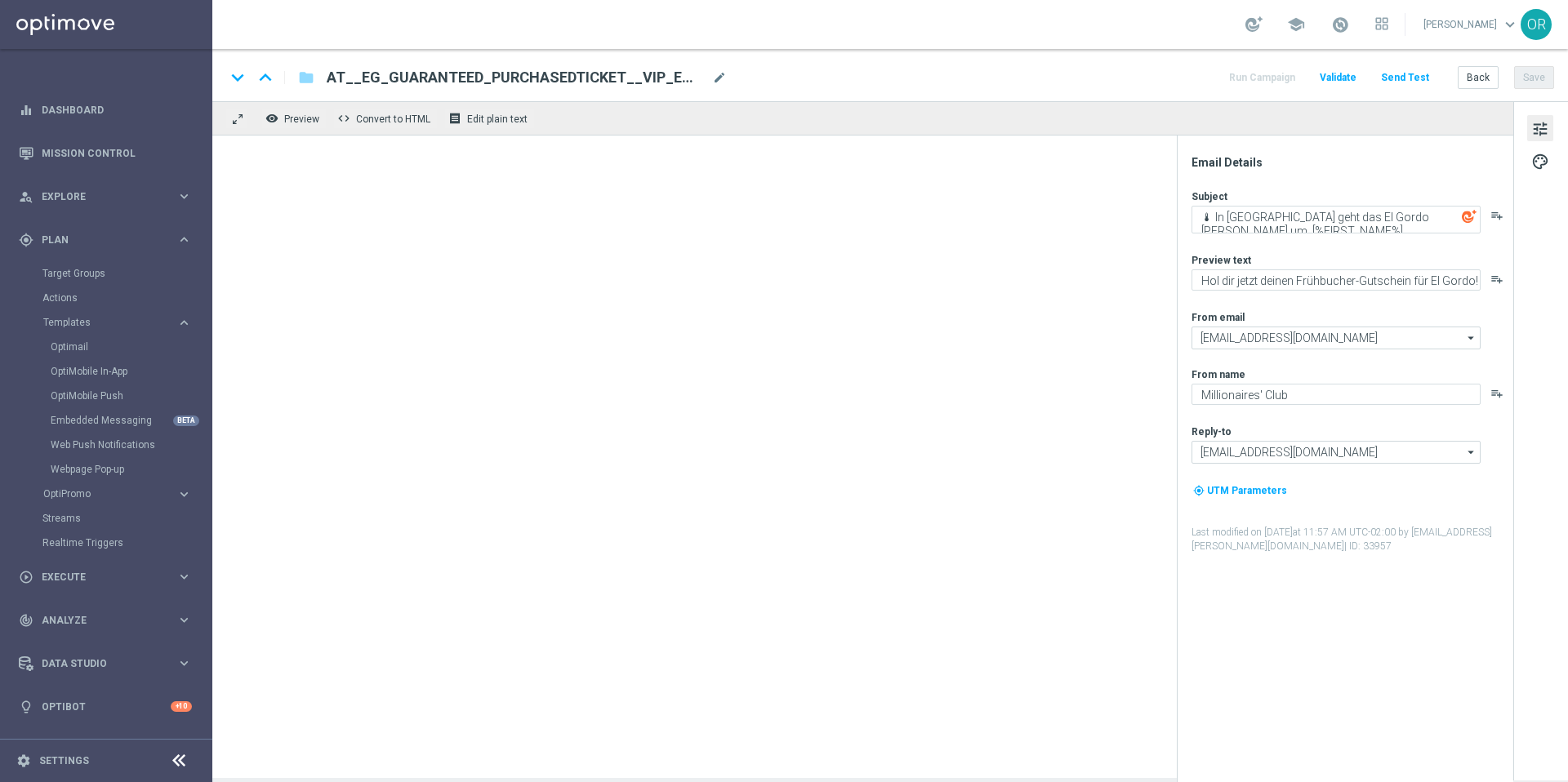
type input "AT__WINNERSTORY__NVIP_EMA_T&T_LT"
type textarea "Ein Abo. 864.890,75 € Gewinn, [%FIRST_NAME%]"
type textarea "Automatisch jeden Jackpot spielen mit unseren Abos."
type textarea "Lottoland"
type input "[EMAIL_ADDRESS][DOMAIN_NAME]"
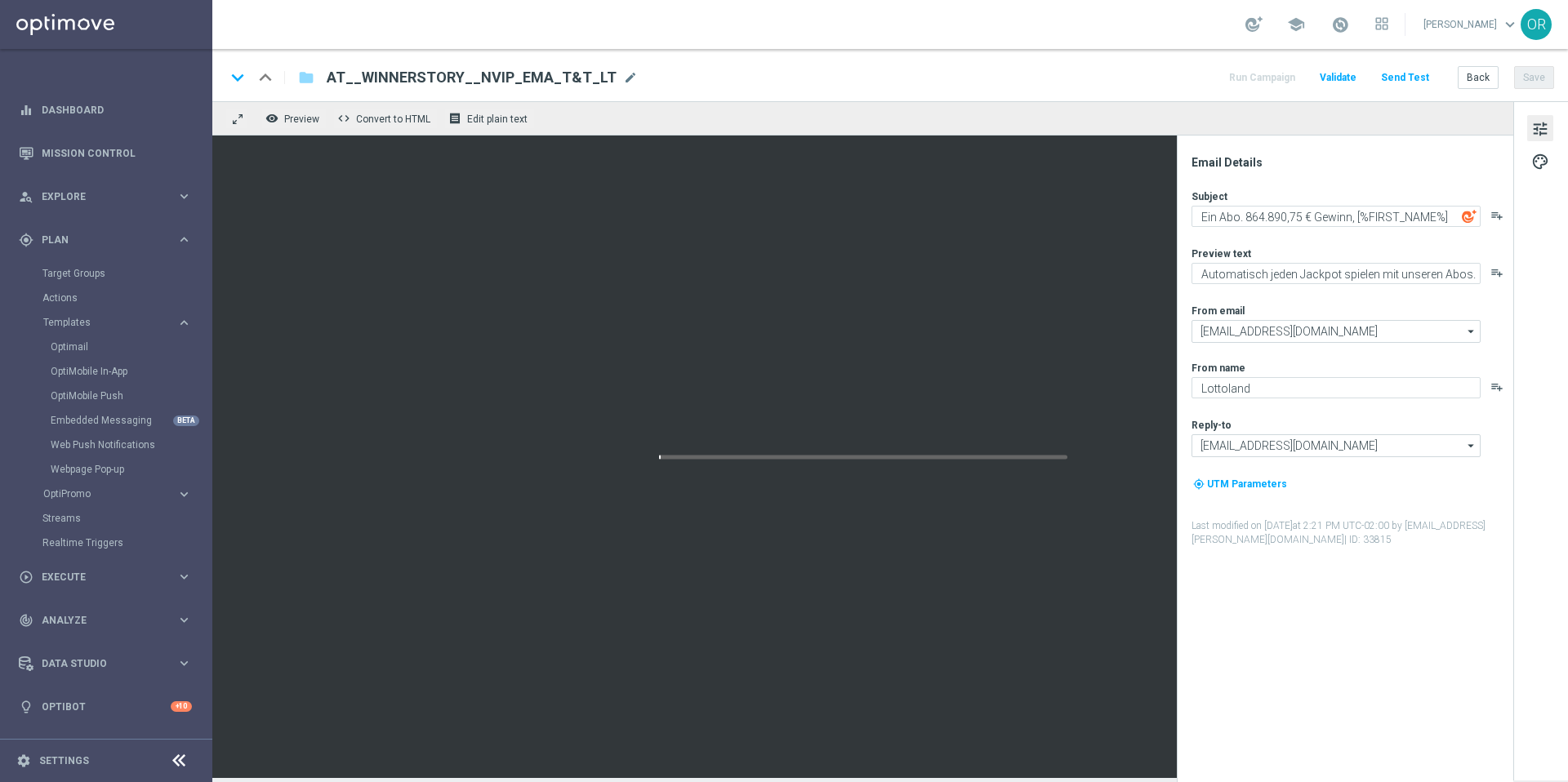
click at [577, 76] on span "AT__WINNERSTORY__NVIP_EMA_T&T_LT" at bounding box center [472, 78] width 290 height 20
click at [577, 76] on input "AT__WINNERSTORY__NVIP_EMA_T&T_LT" at bounding box center [530, 77] width 405 height 21
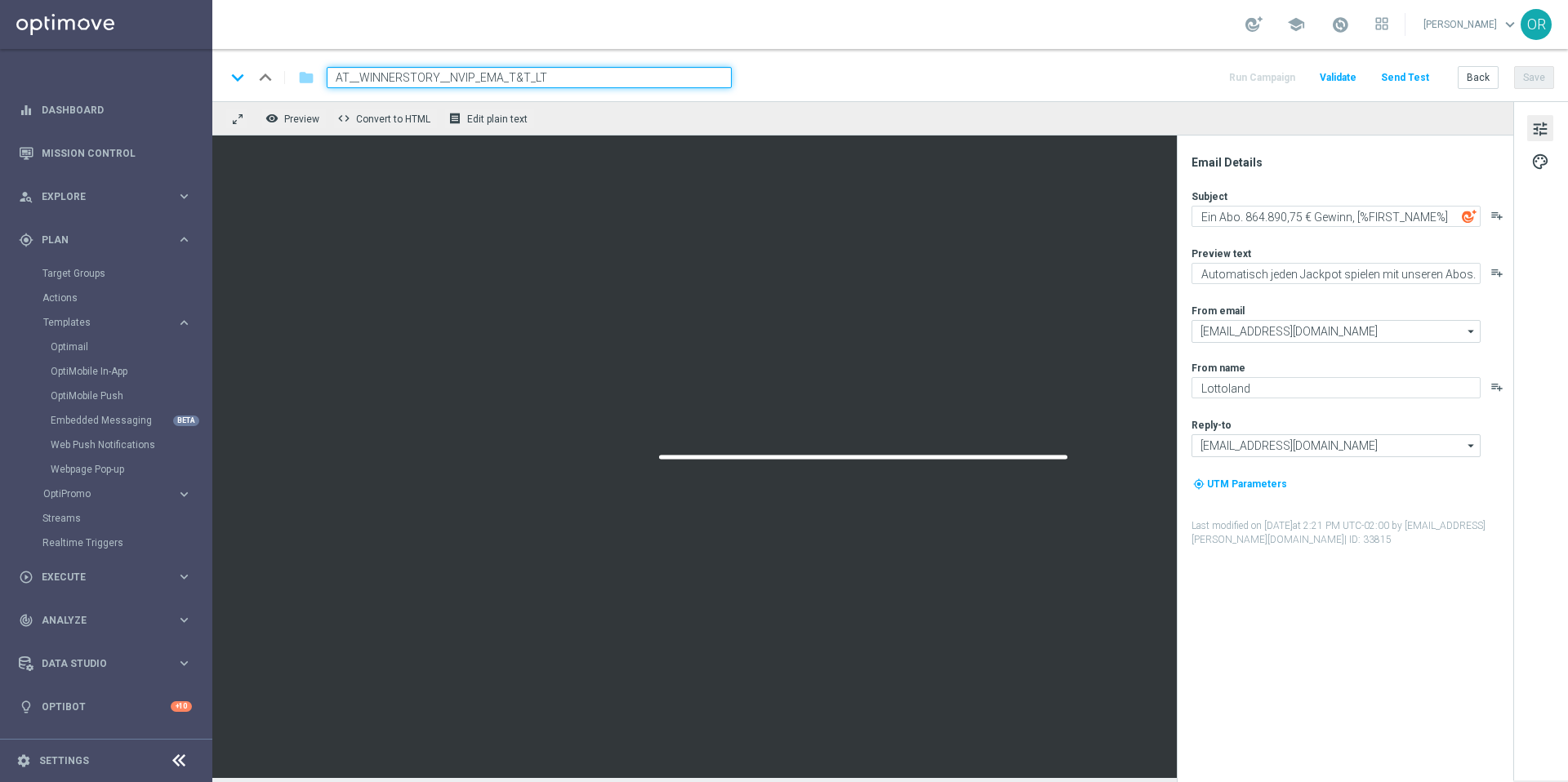
click at [577, 76] on input "AT__WINNERSTORY__NVIP_EMA_T&T_LT" at bounding box center [530, 77] width 405 height 21
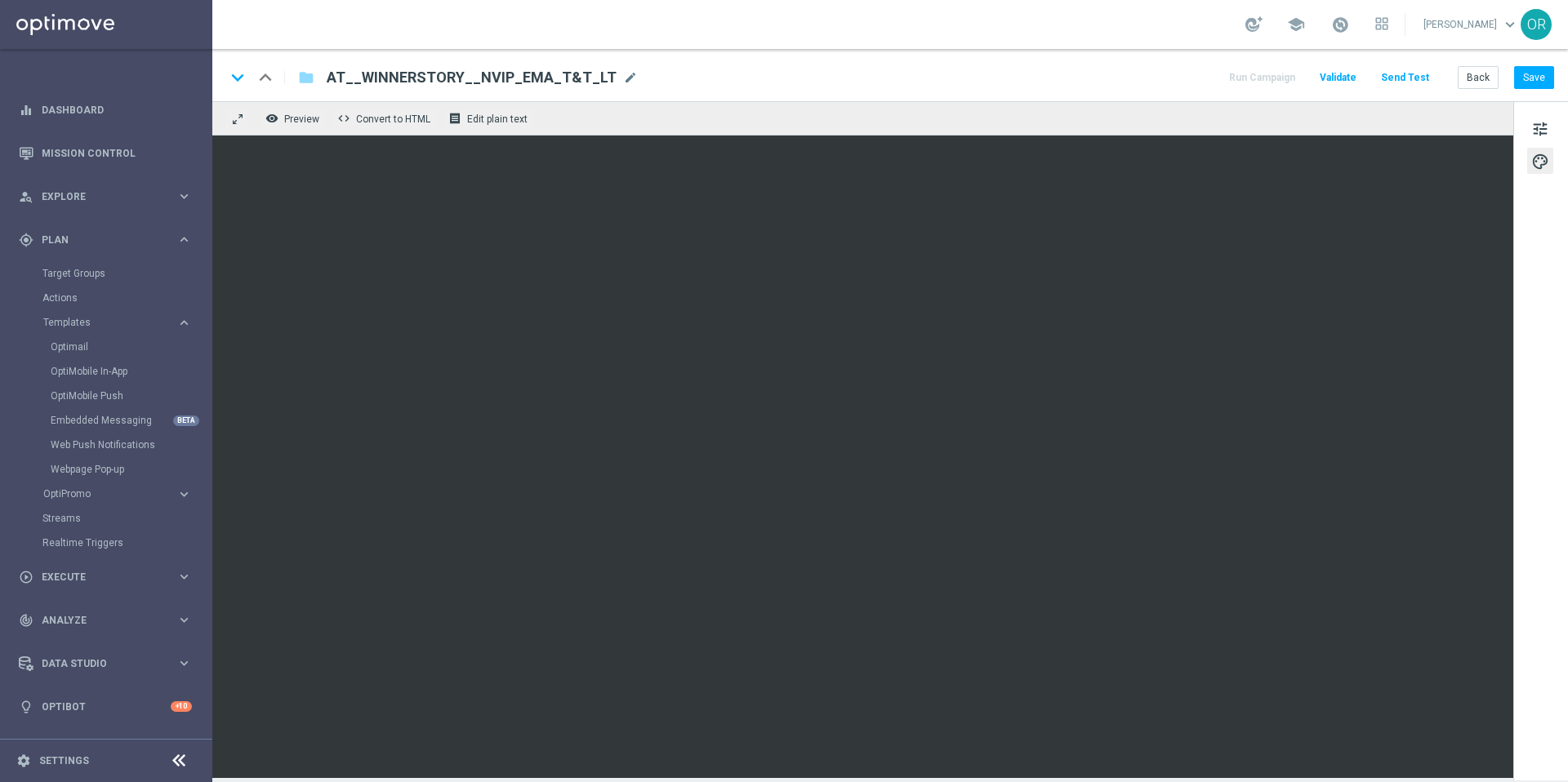
click at [967, 98] on div "keyboard_arrow_down keyboard_arrow_up folder AT__WINNERSTORY__NVIP_EMA_T&T_LT A…" at bounding box center [890, 75] width 1355 height 53
